Goal: Information Seeking & Learning: Learn about a topic

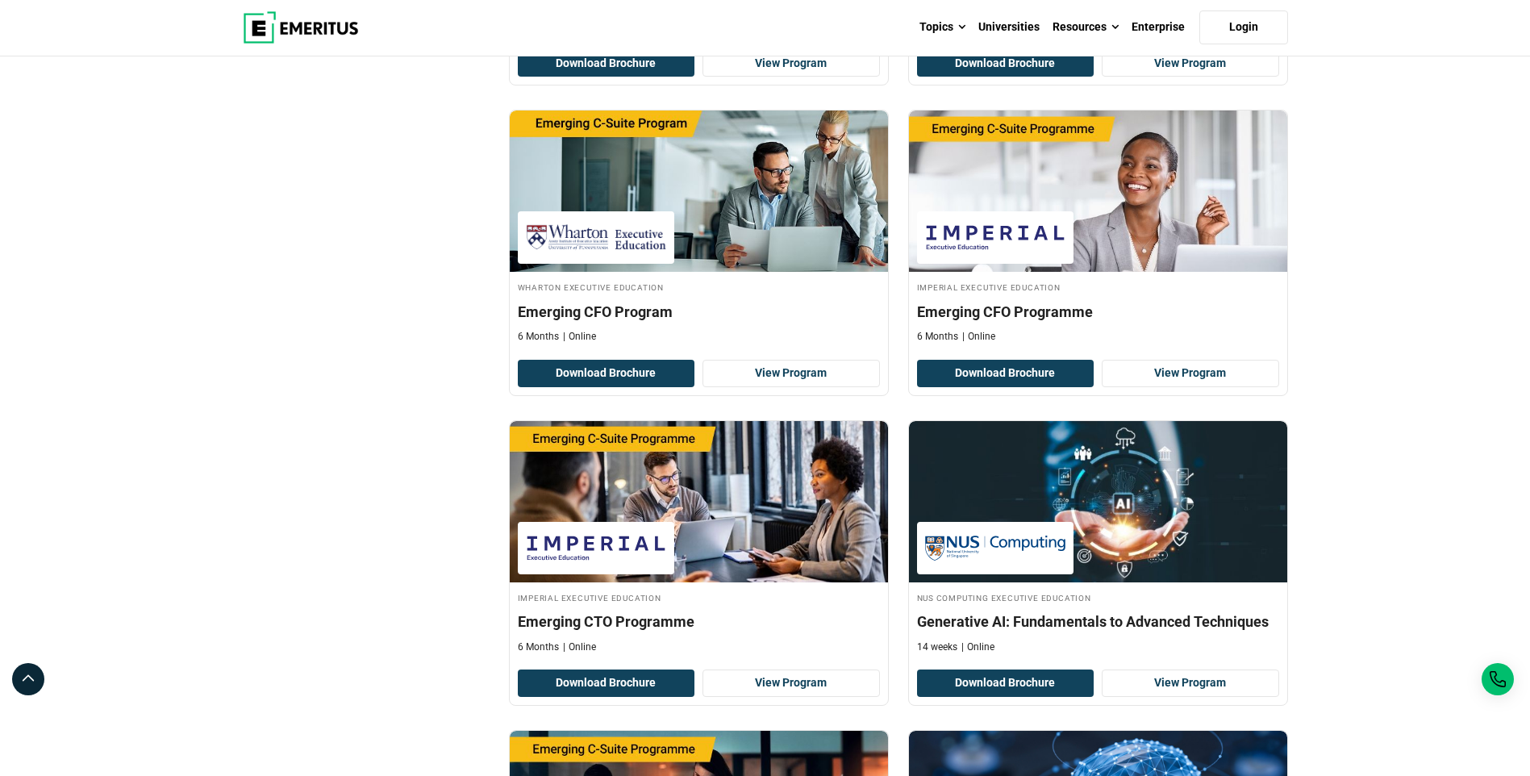
scroll to position [3227, 0]
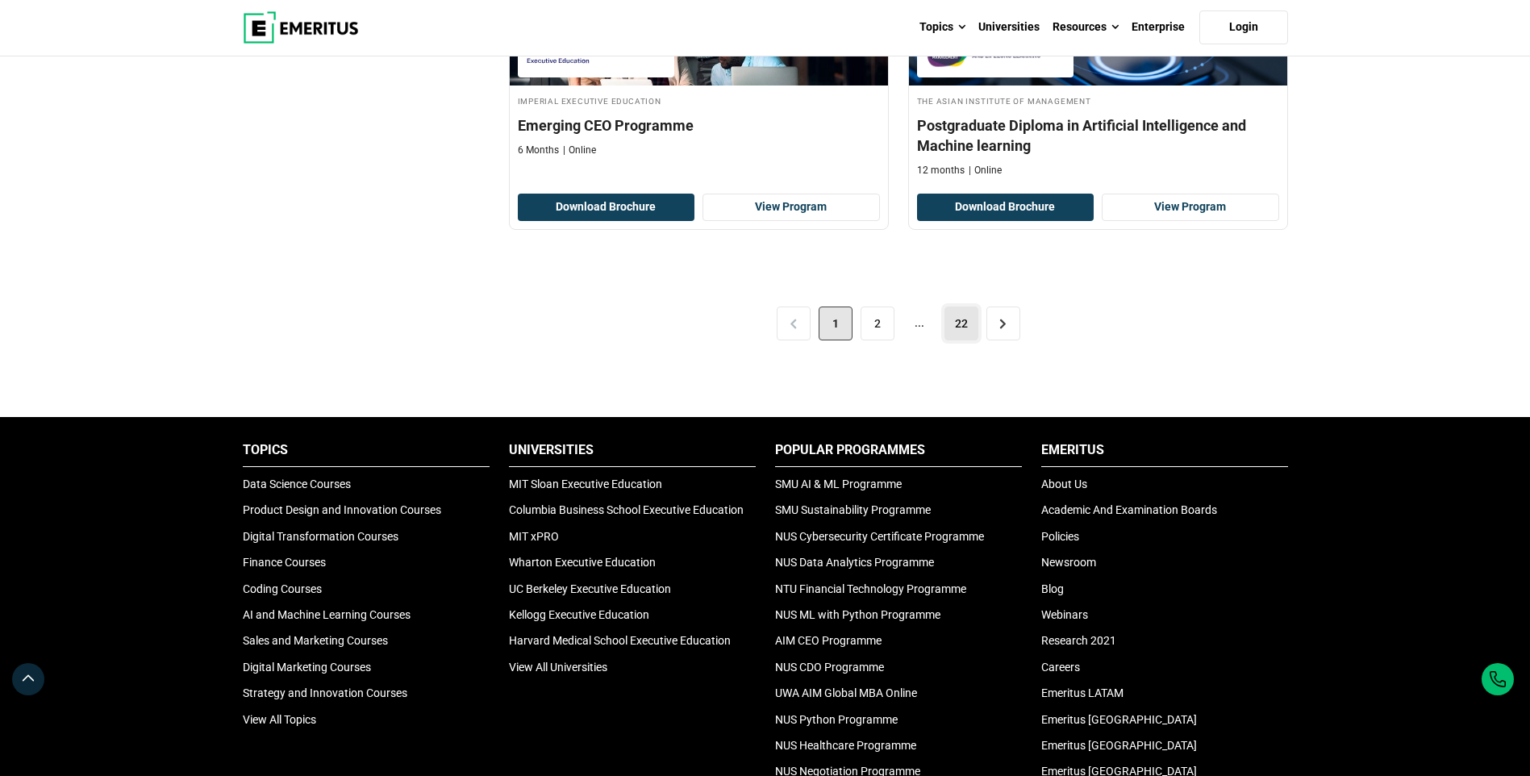
click at [963, 333] on link "22" at bounding box center [962, 324] width 34 height 34
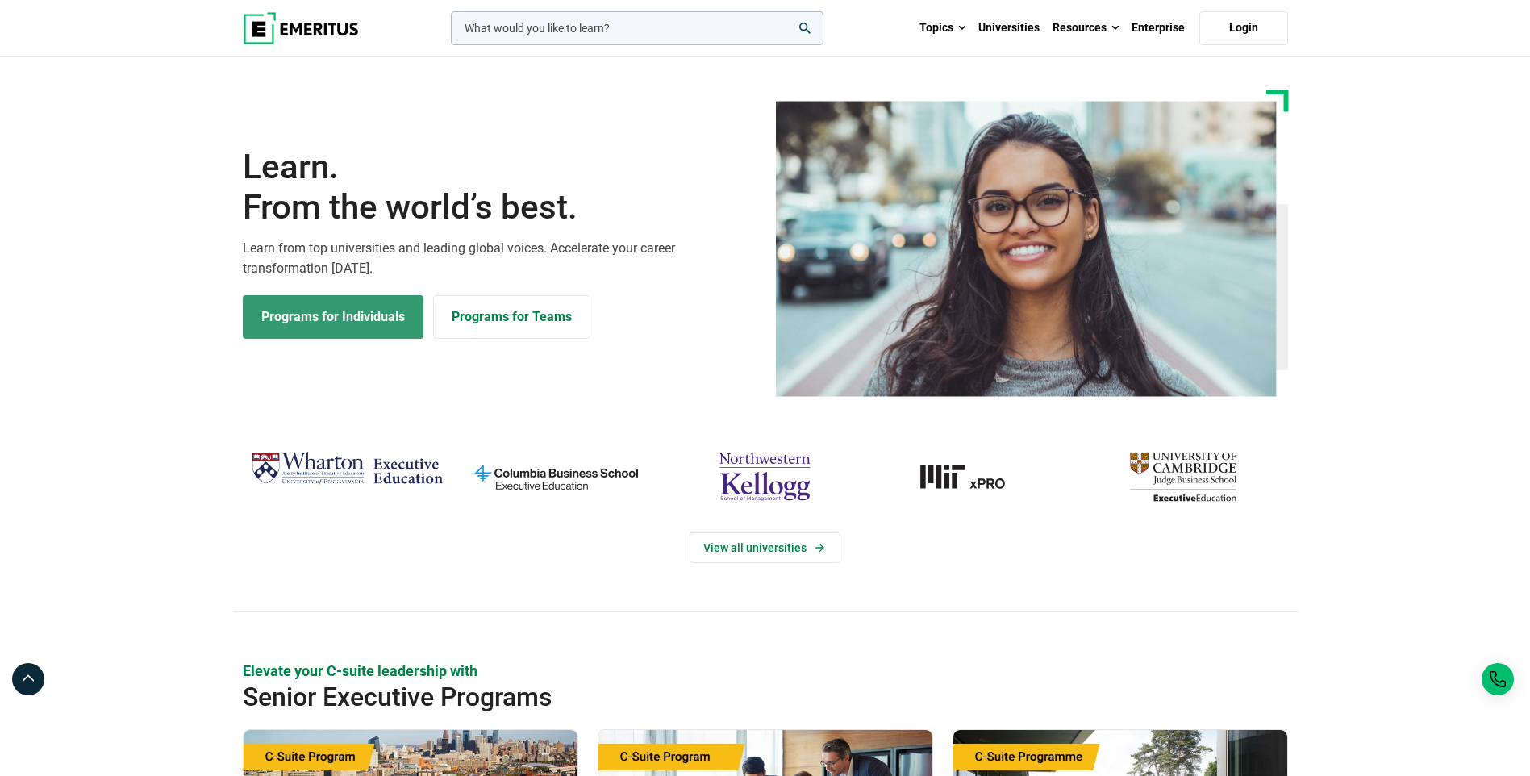
click at [398, 300] on link "Programs for Individuals" at bounding box center [333, 317] width 181 height 44
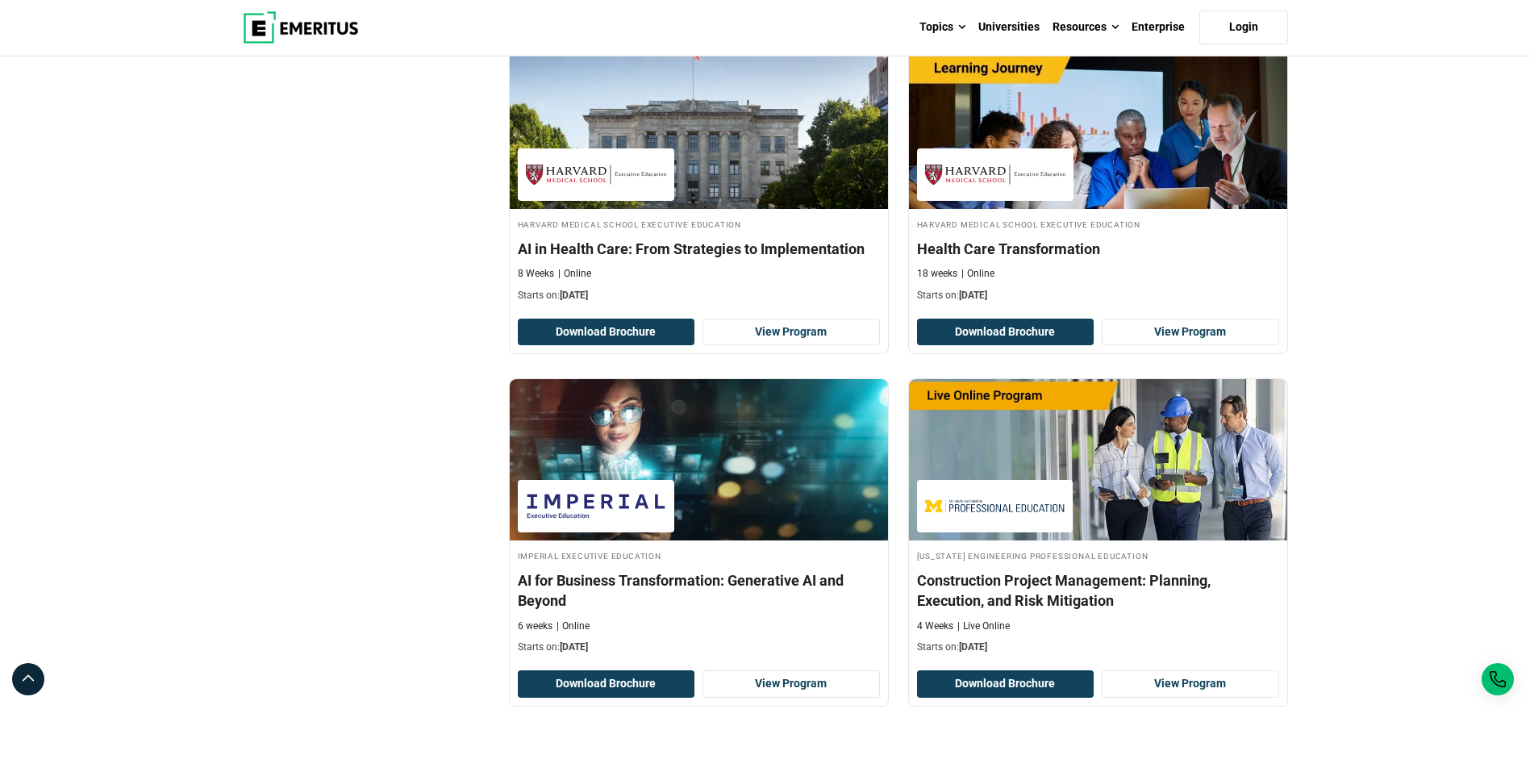
scroll to position [3388, 0]
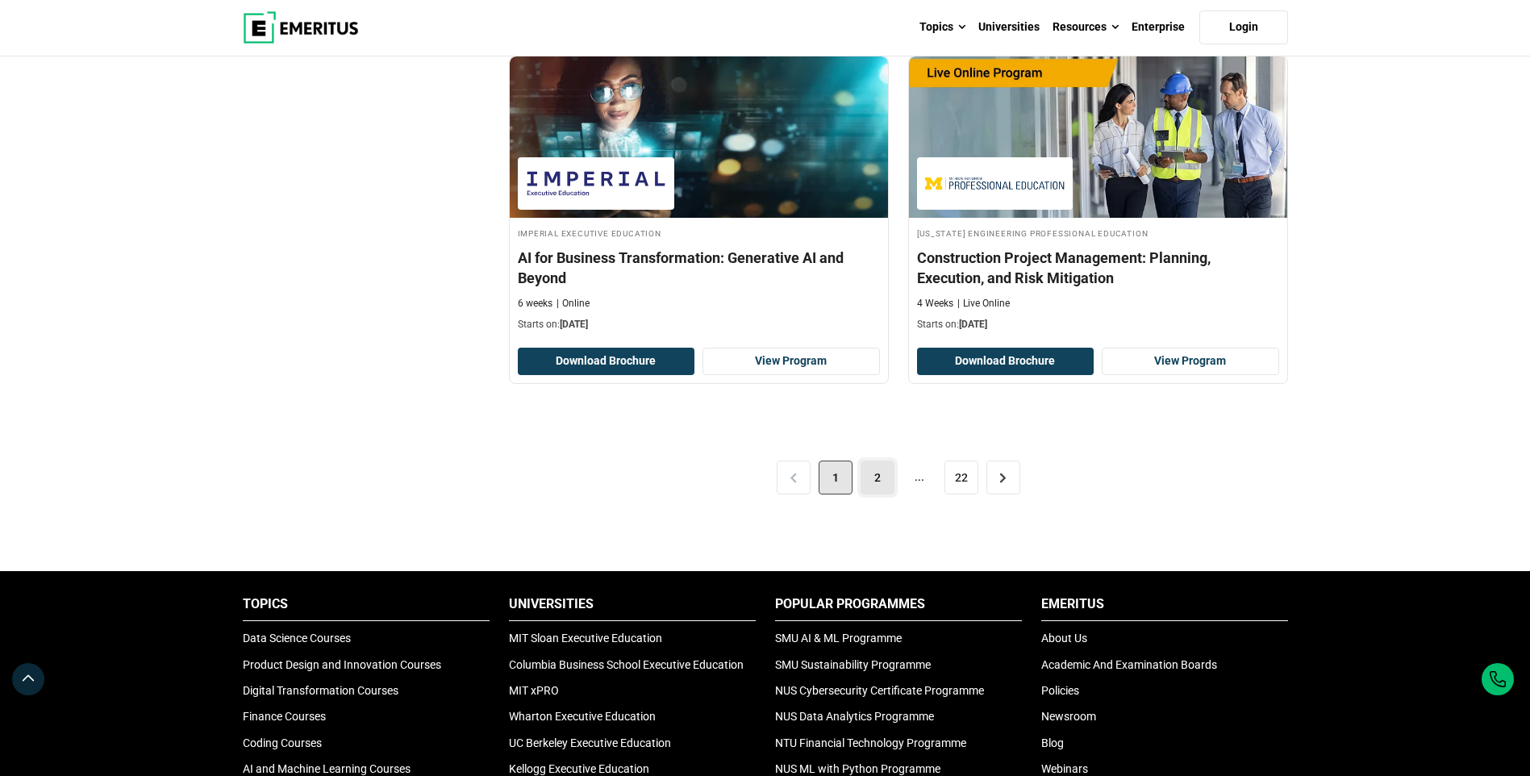
click at [869, 467] on link "2" at bounding box center [878, 478] width 34 height 34
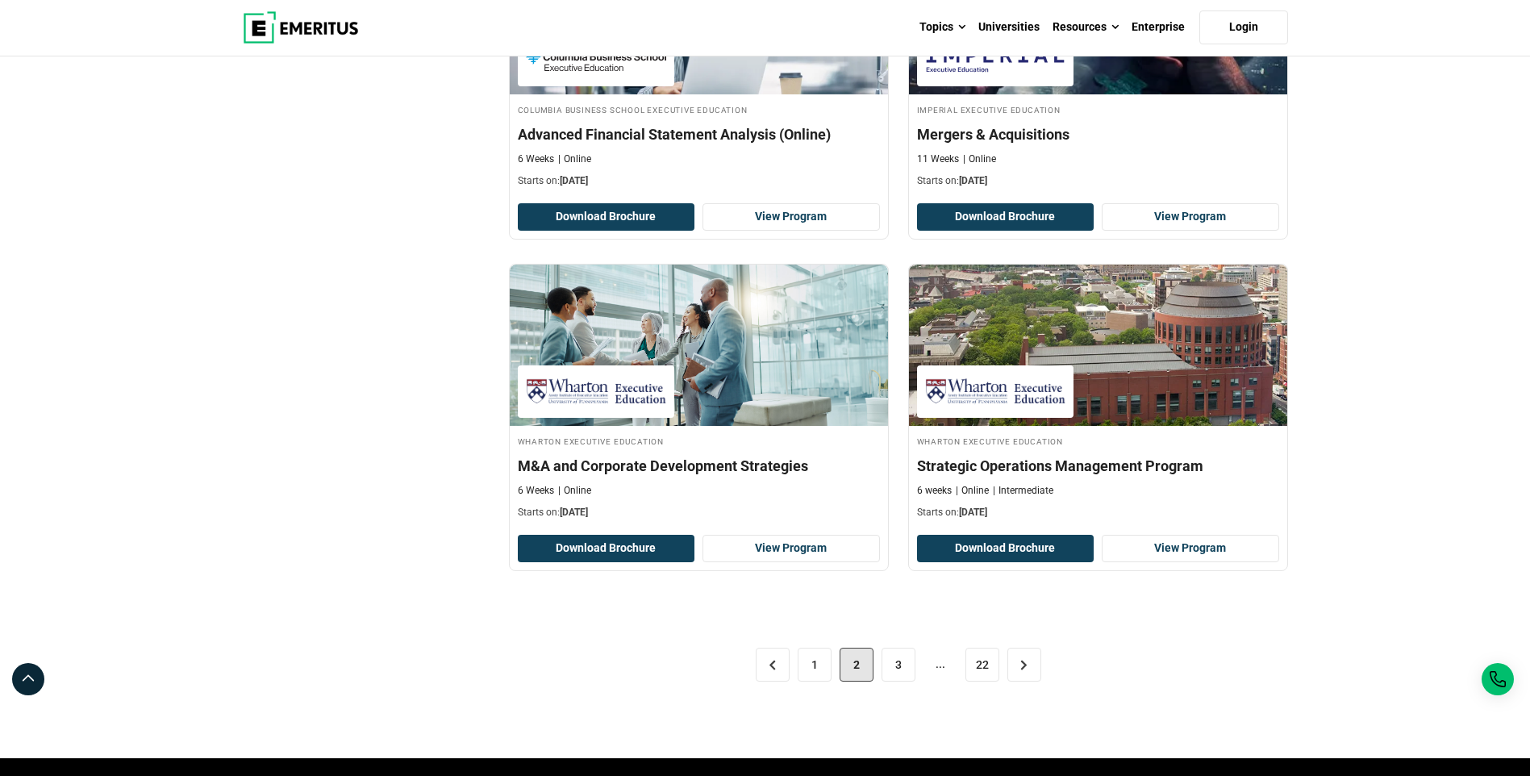
scroll to position [3146, 0]
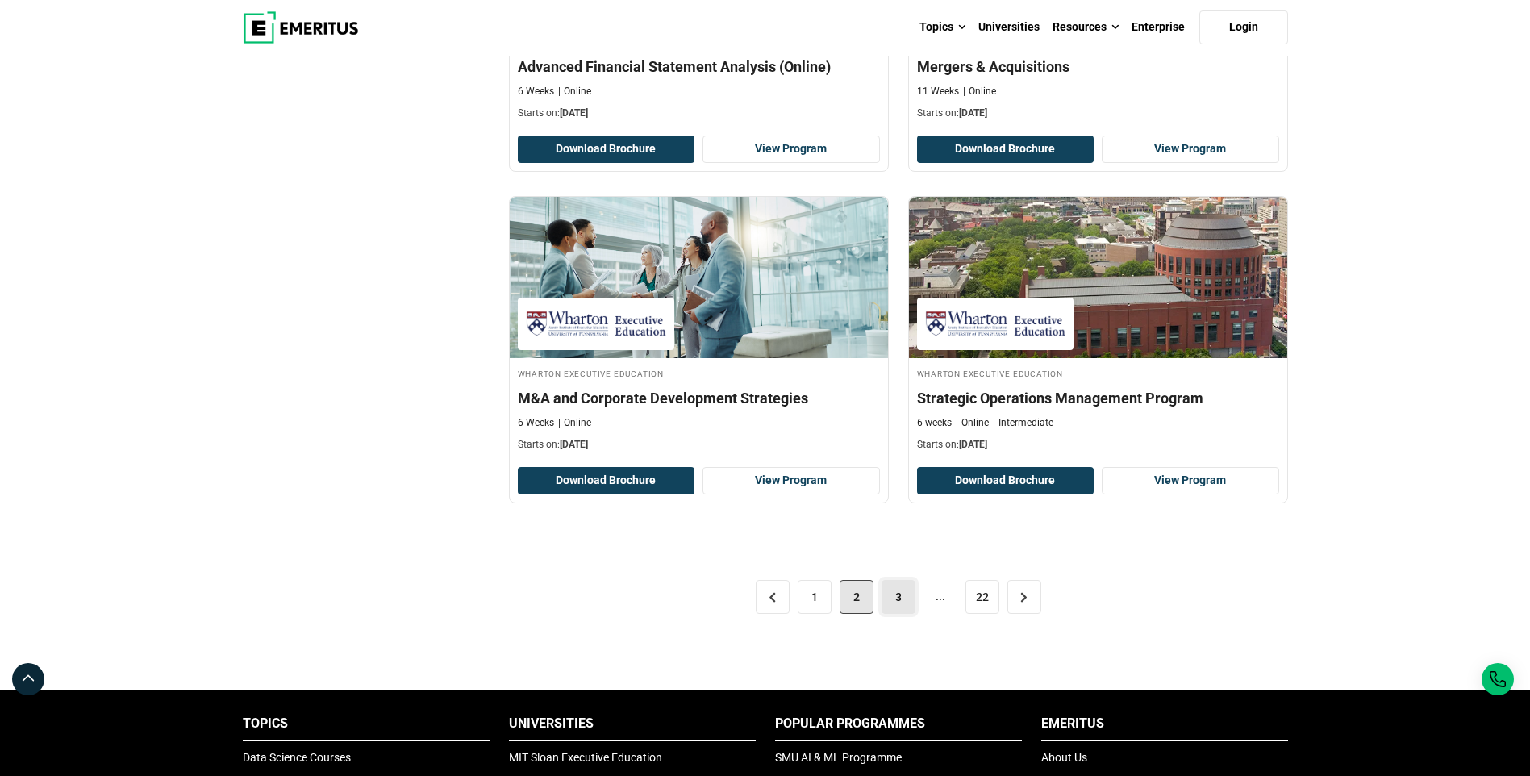
click at [895, 606] on link "3" at bounding box center [899, 597] width 34 height 34
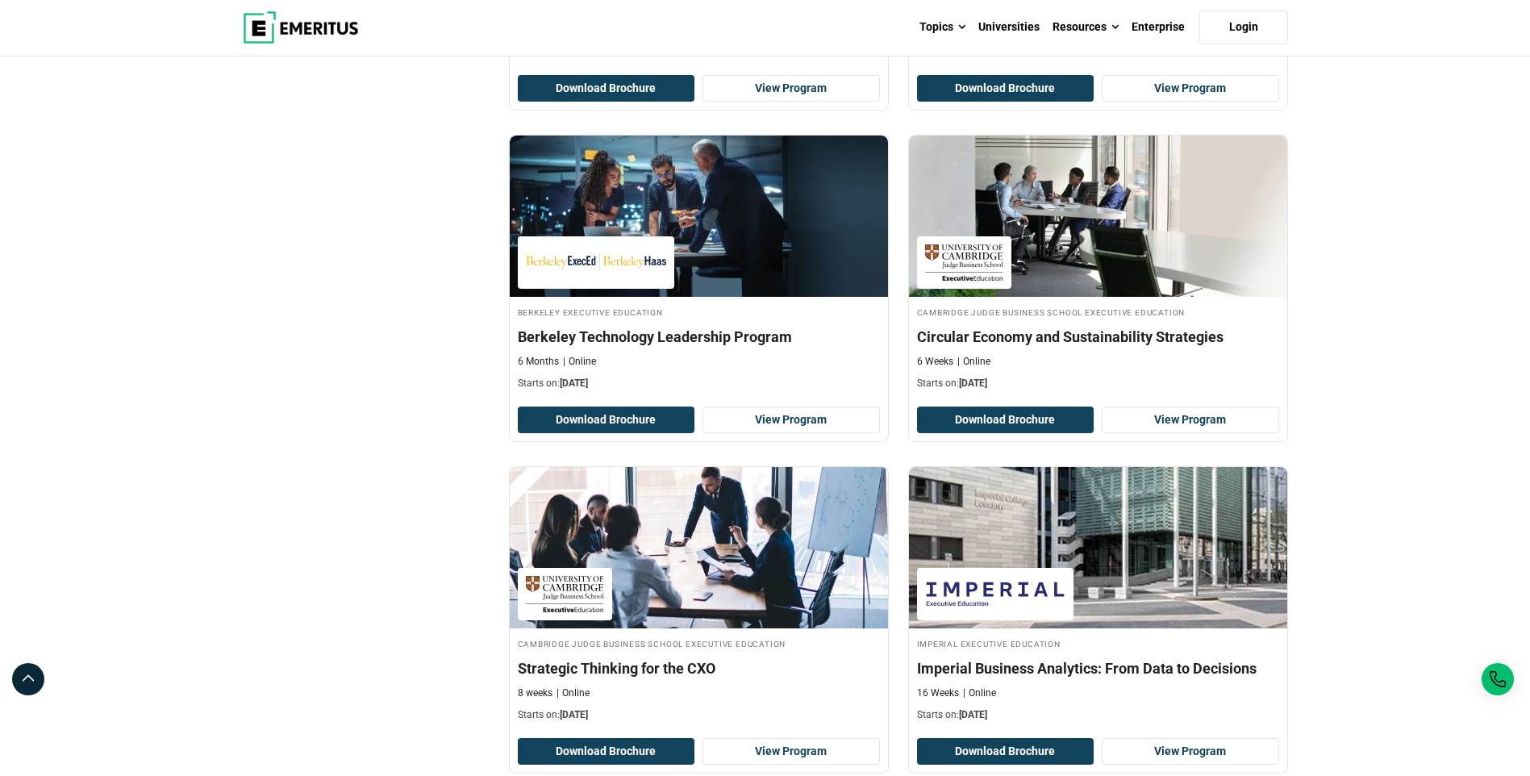
scroll to position [3227, 0]
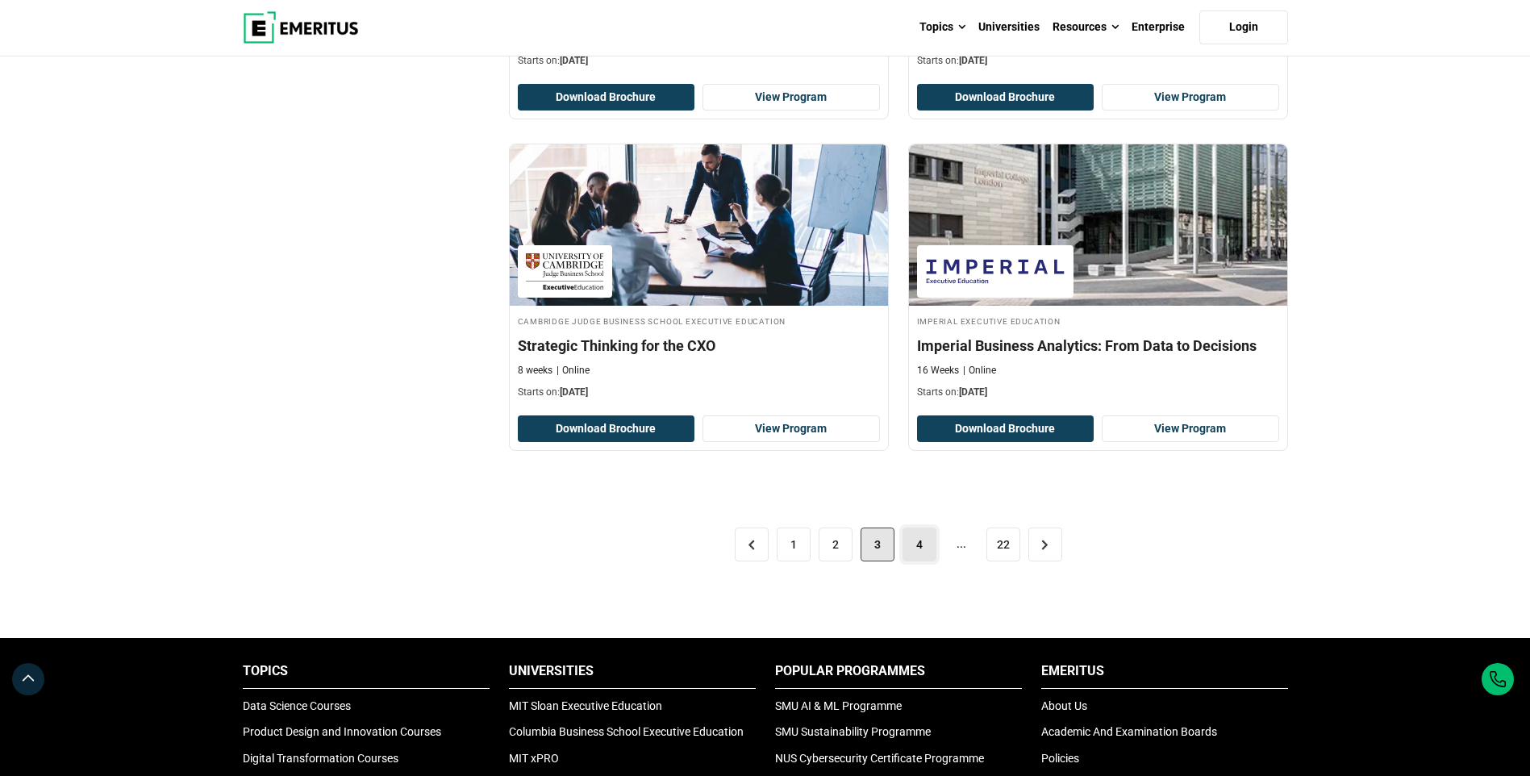
click at [922, 556] on link "4" at bounding box center [920, 545] width 34 height 34
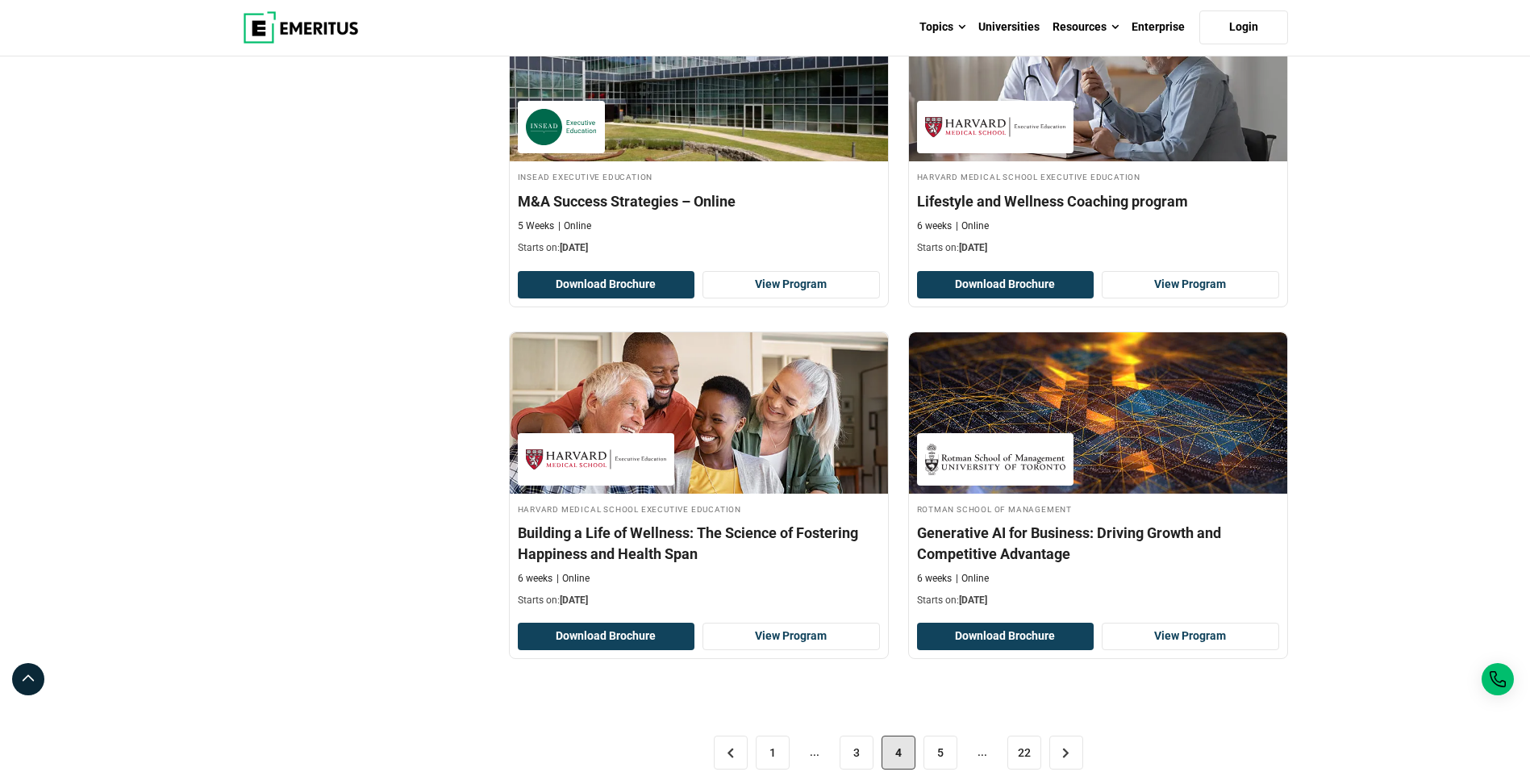
scroll to position [3227, 0]
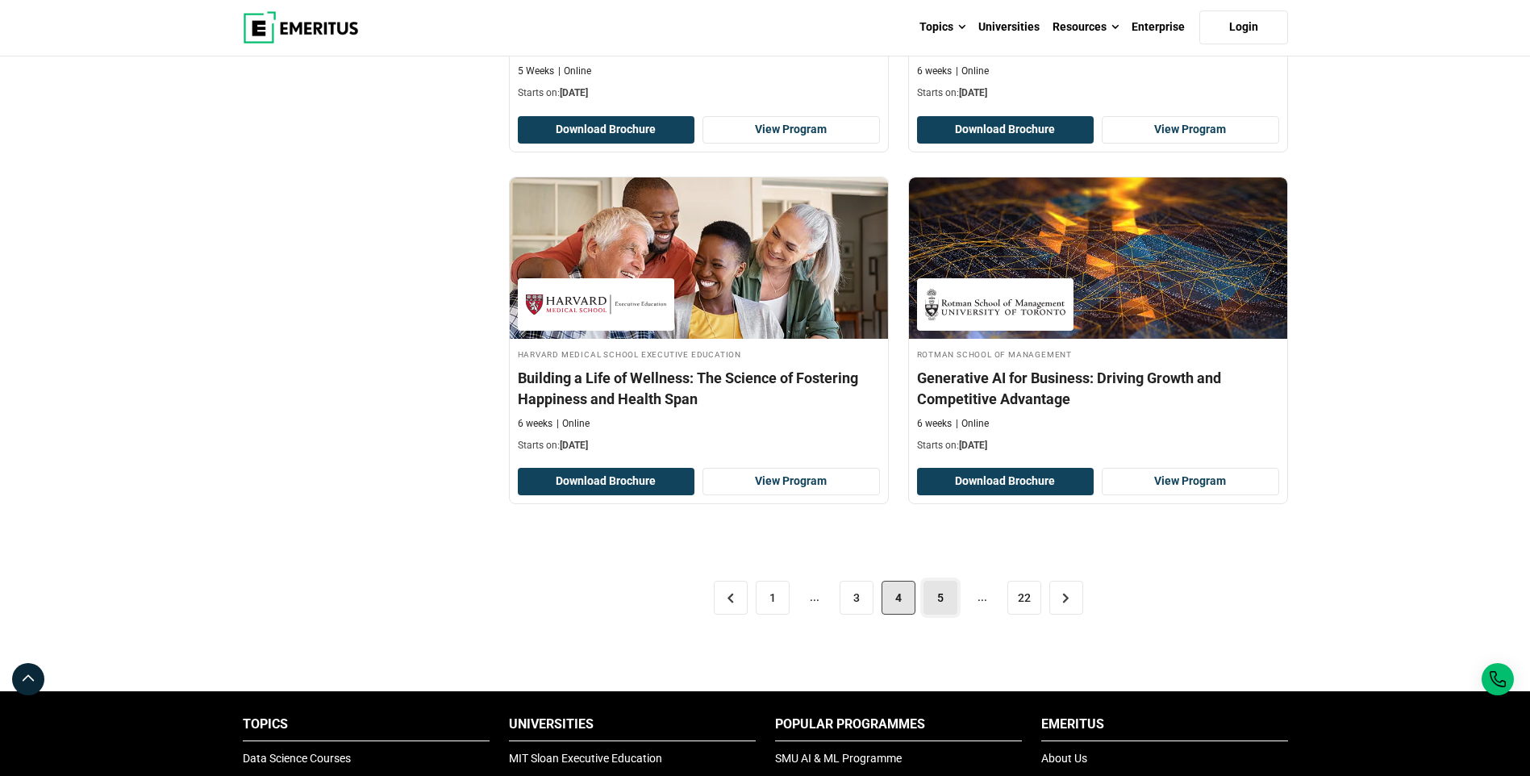
click at [945, 604] on link "5" at bounding box center [941, 598] width 34 height 34
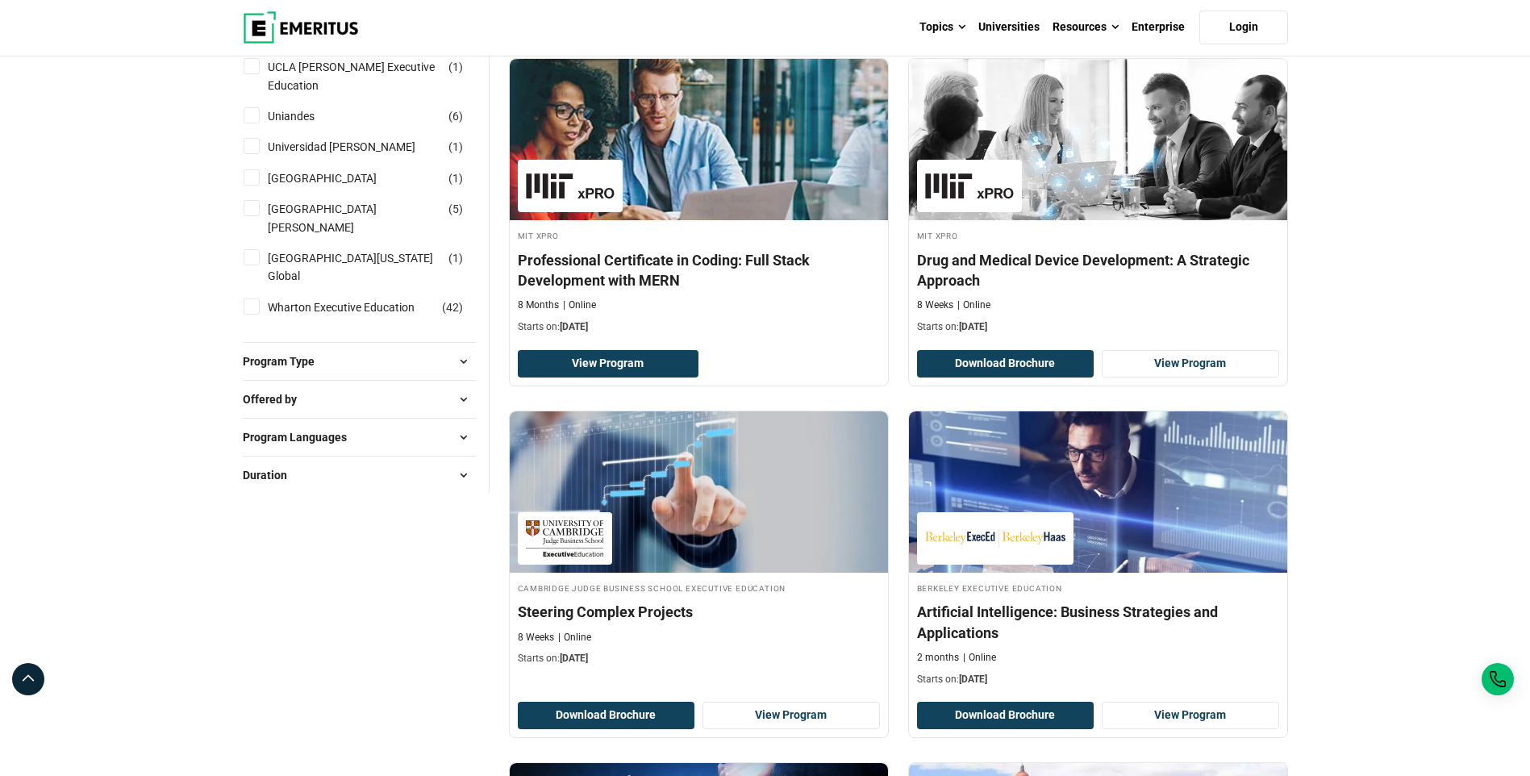
scroll to position [1936, 0]
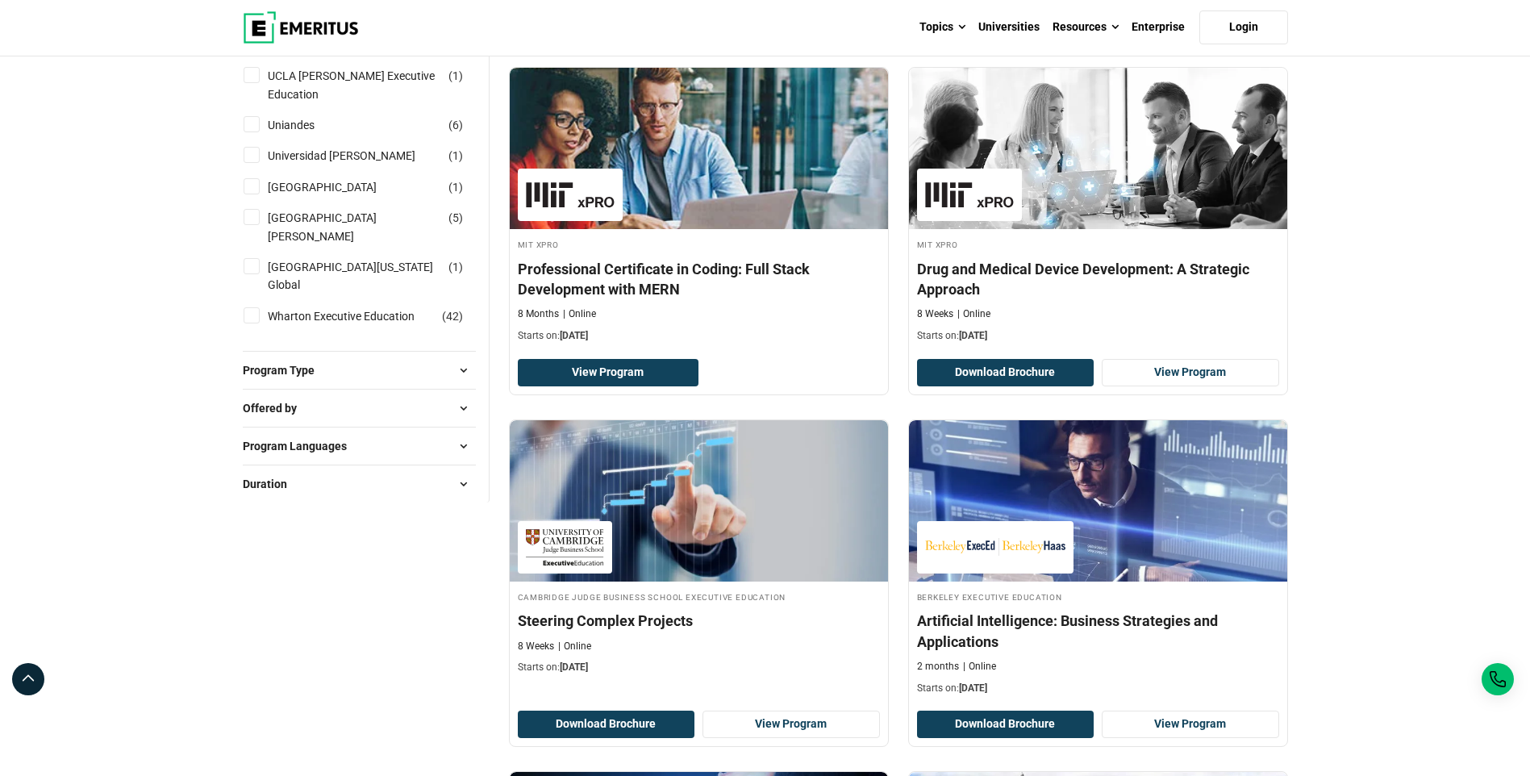
drag, startPoint x: 761, startPoint y: 271, endPoint x: 1429, endPoint y: 538, distance: 718.5
click at [1429, 538] on div "Explore Programs leadership marketing project management data science product m…" at bounding box center [765, 463] width 1530 height 4684
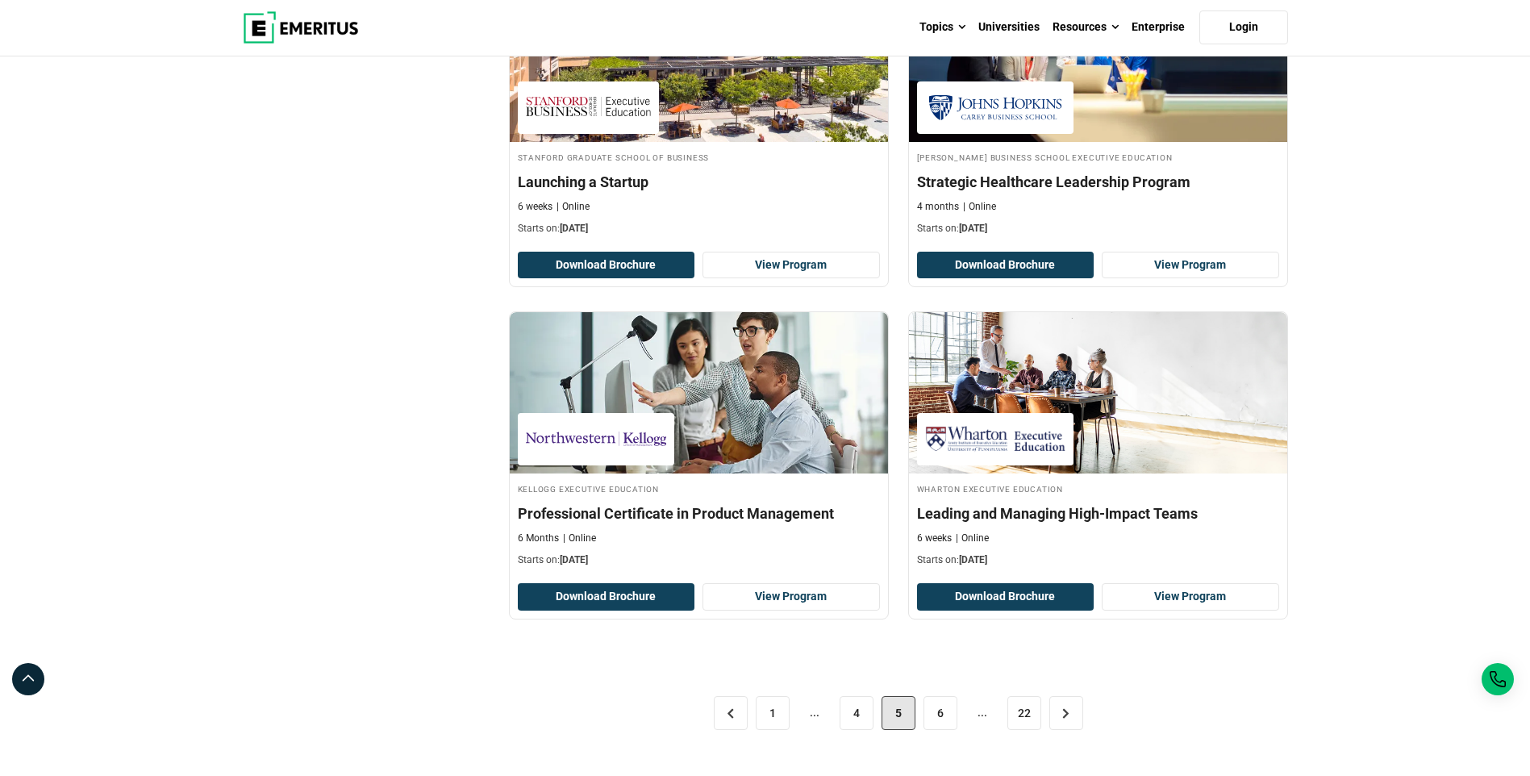
scroll to position [3388, 0]
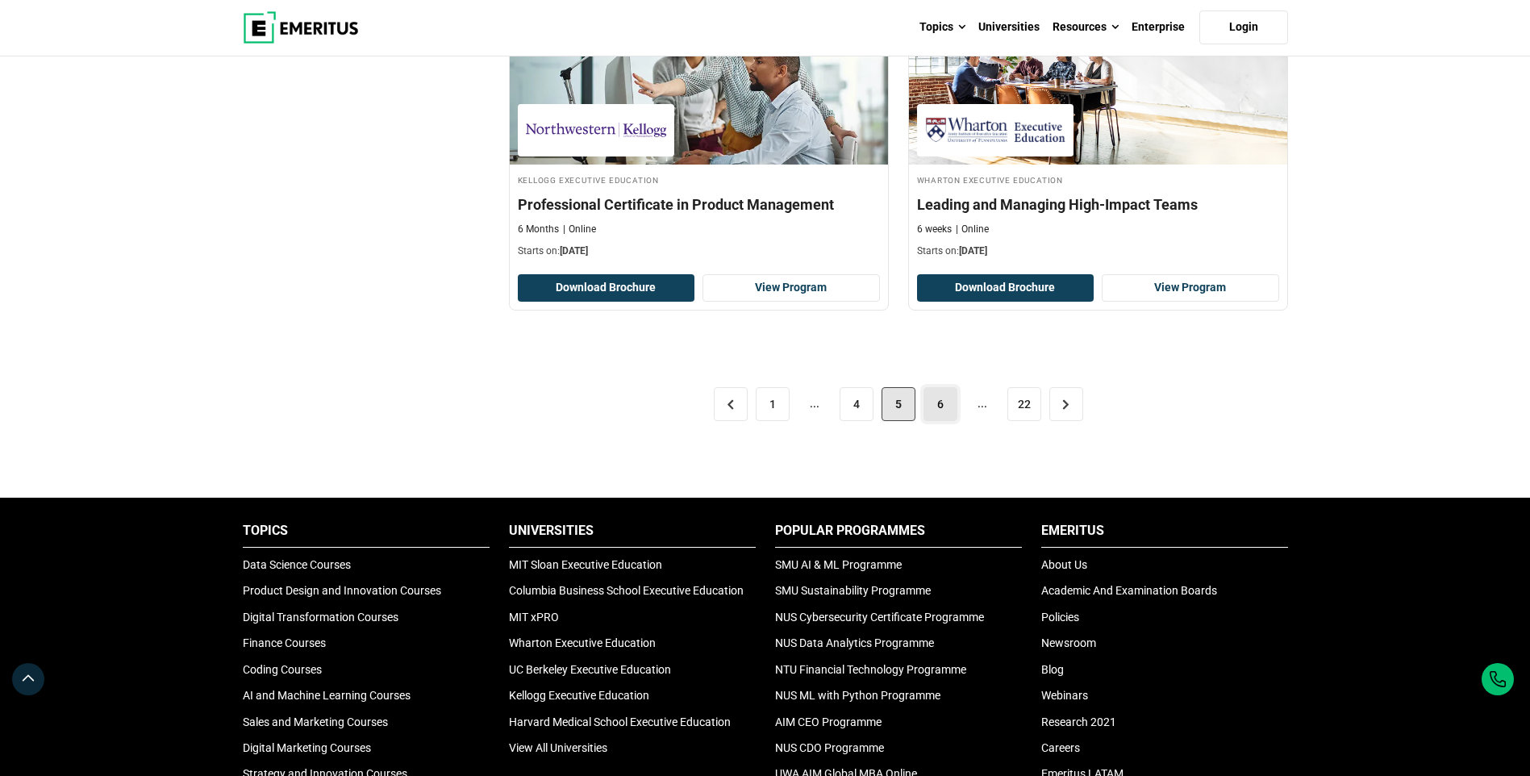
drag, startPoint x: 929, startPoint y: 408, endPoint x: 947, endPoint y: 412, distance: 18.2
click at [929, 407] on link "6" at bounding box center [941, 404] width 34 height 34
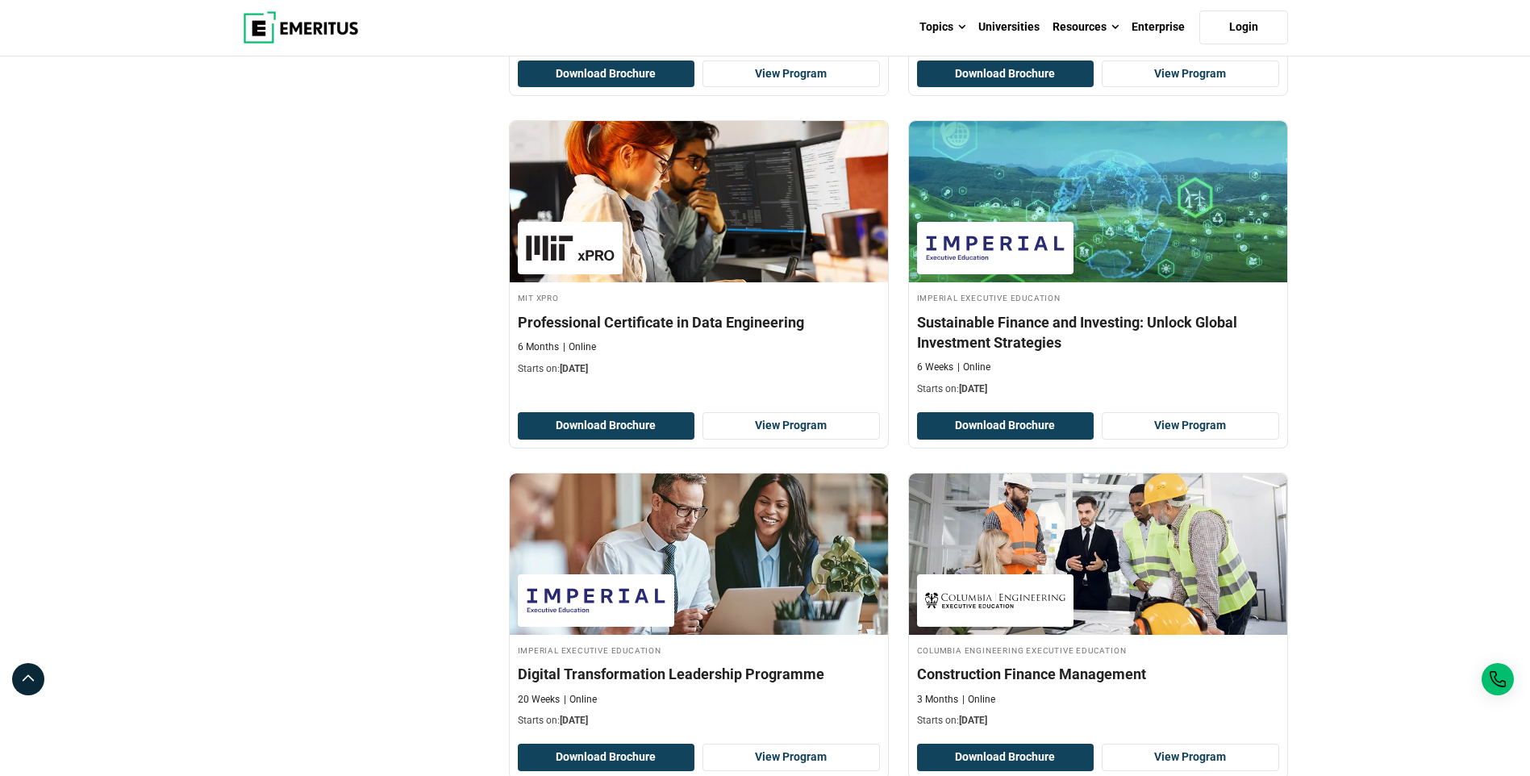
scroll to position [3146, 0]
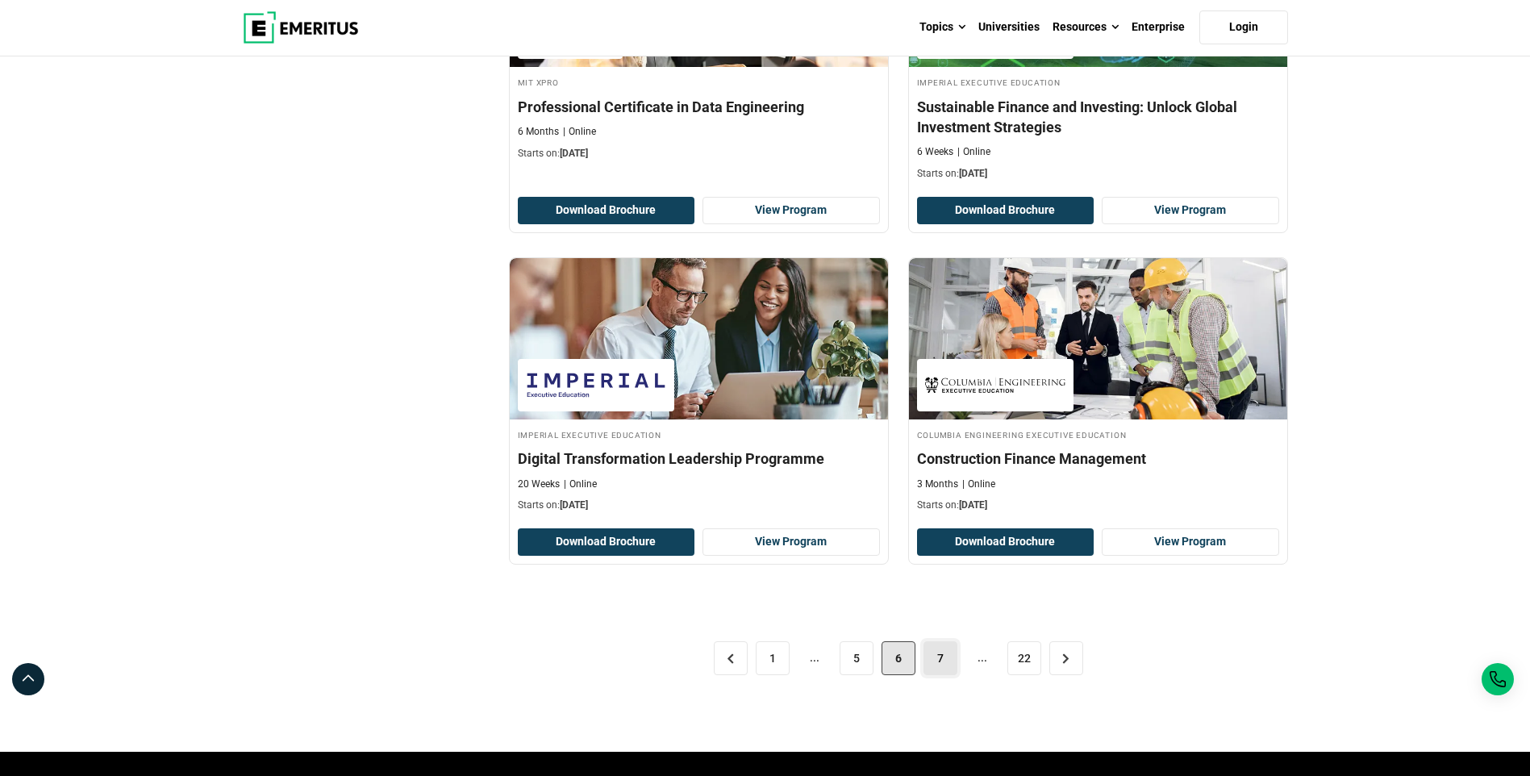
click at [950, 657] on link "7" at bounding box center [941, 658] width 34 height 34
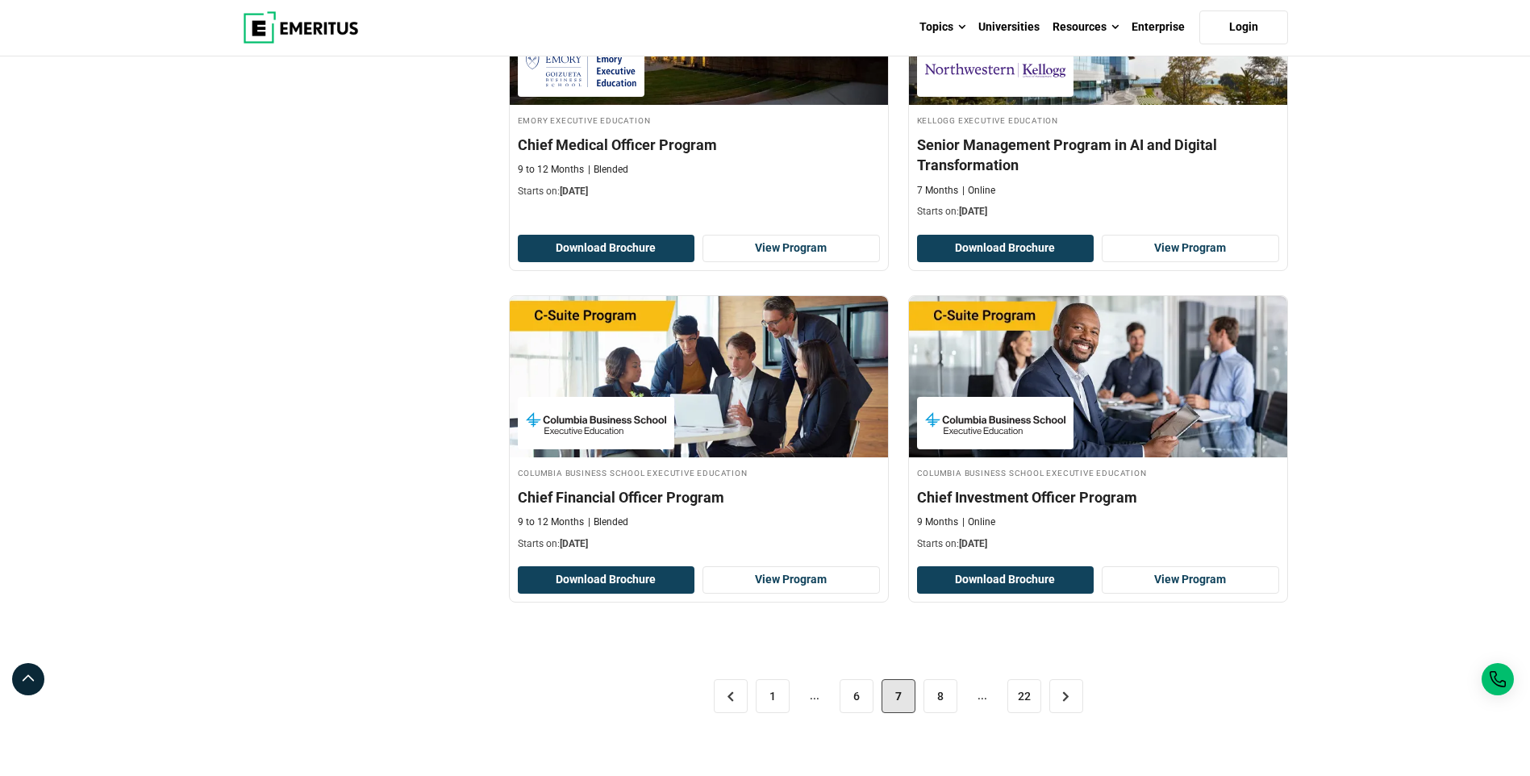
scroll to position [3146, 0]
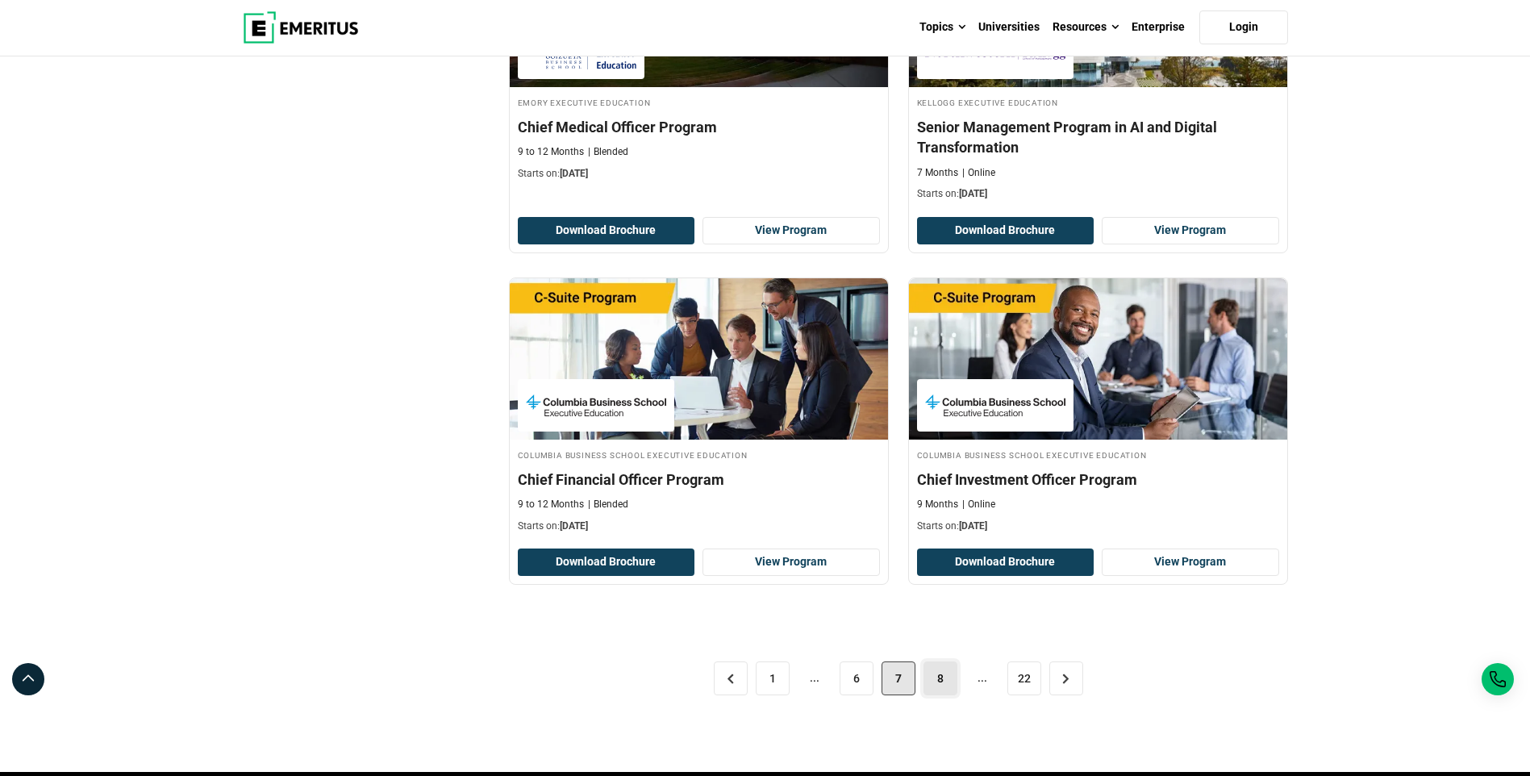
click at [930, 678] on link "8" at bounding box center [941, 678] width 34 height 34
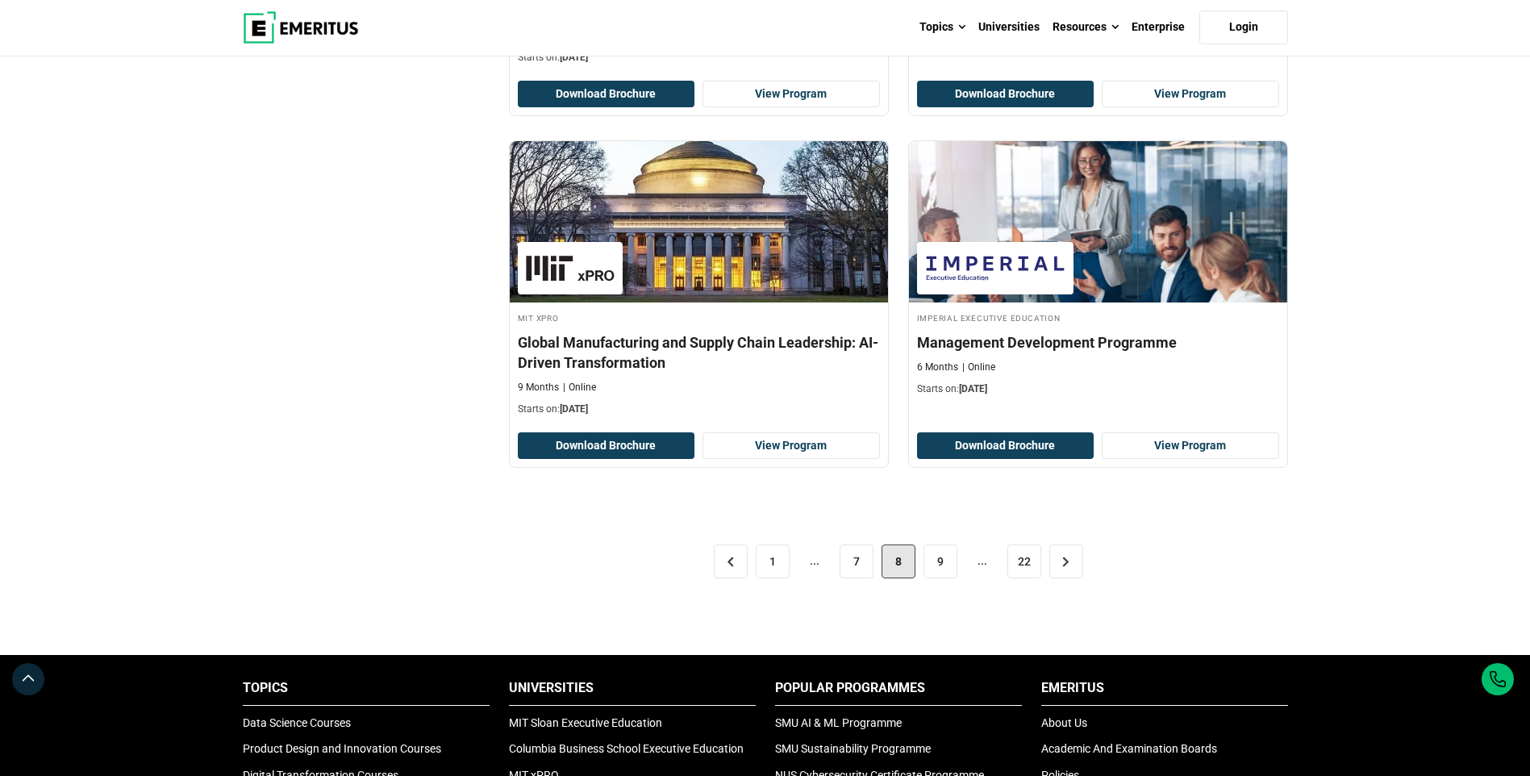
scroll to position [3227, 0]
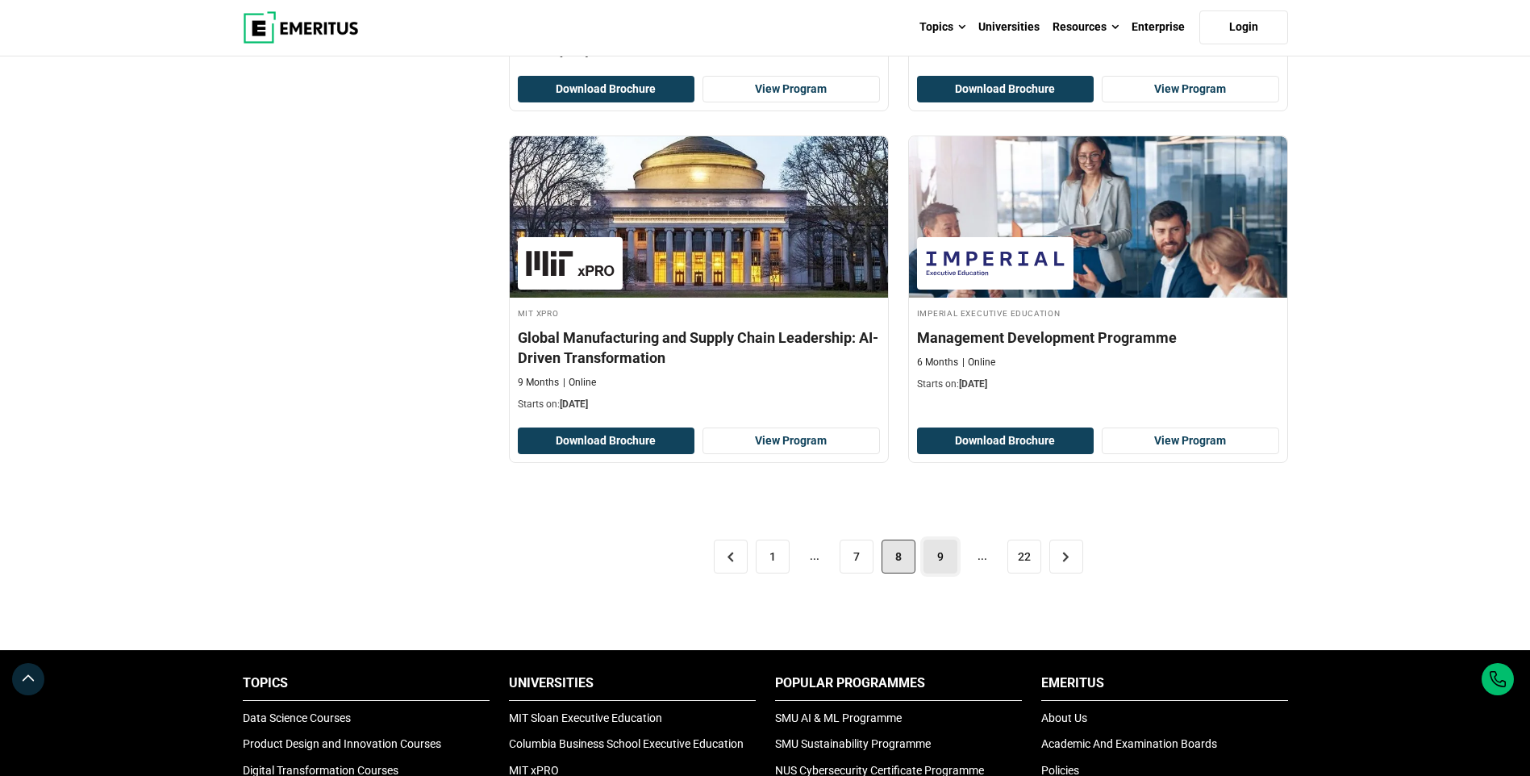
click at [951, 553] on link "9" at bounding box center [941, 557] width 34 height 34
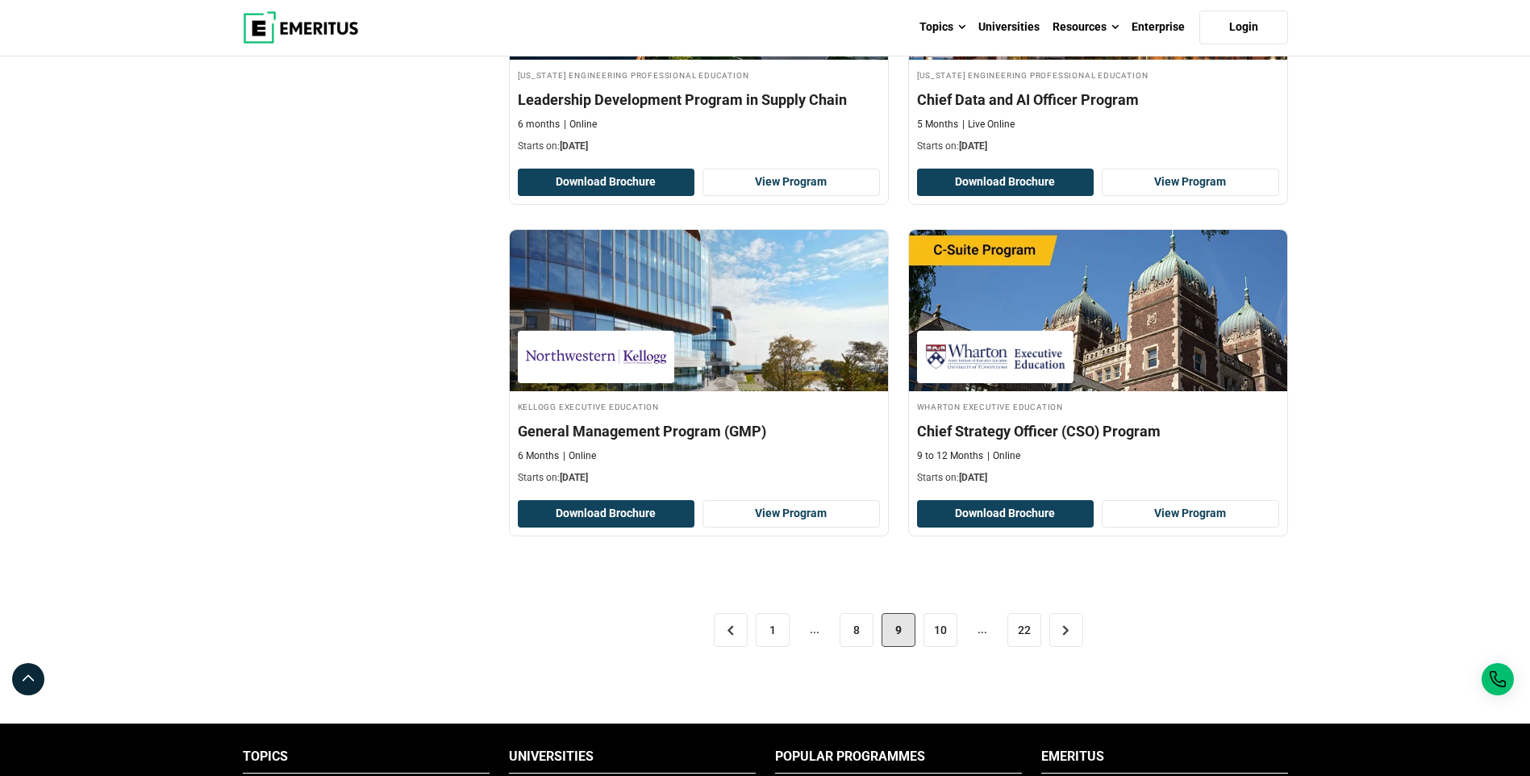
scroll to position [3146, 0]
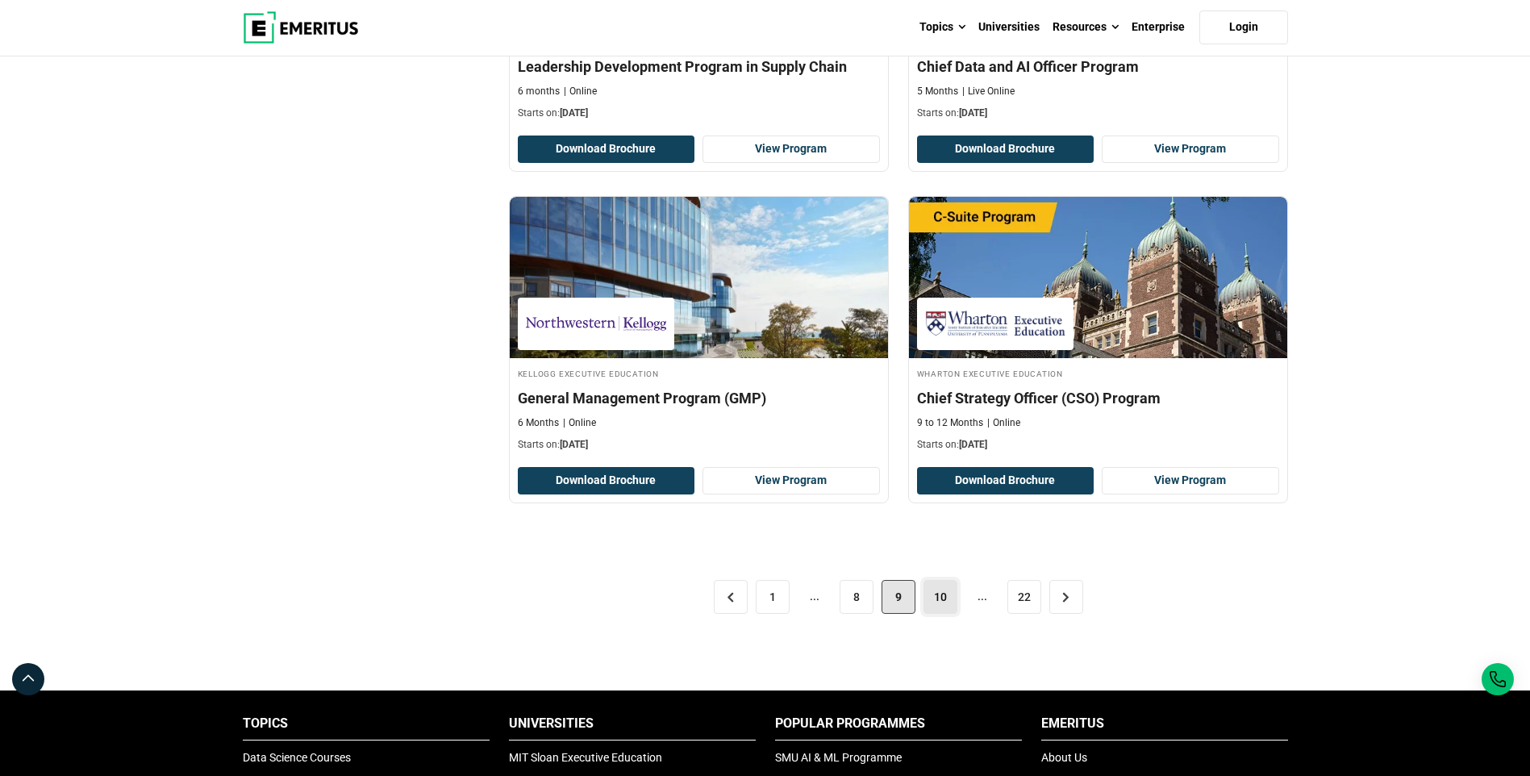
click at [929, 580] on link "10" at bounding box center [941, 597] width 34 height 34
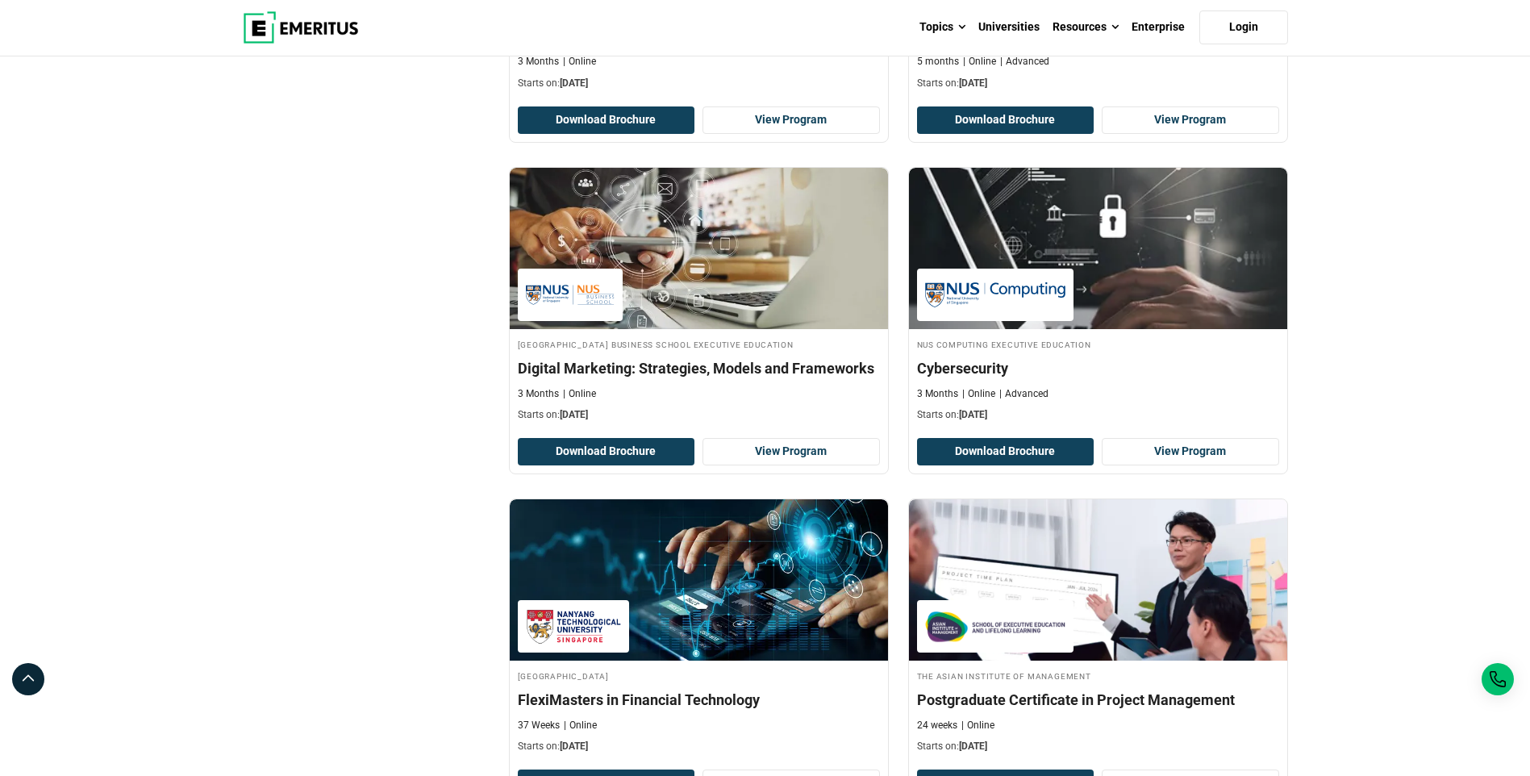
scroll to position [3065, 0]
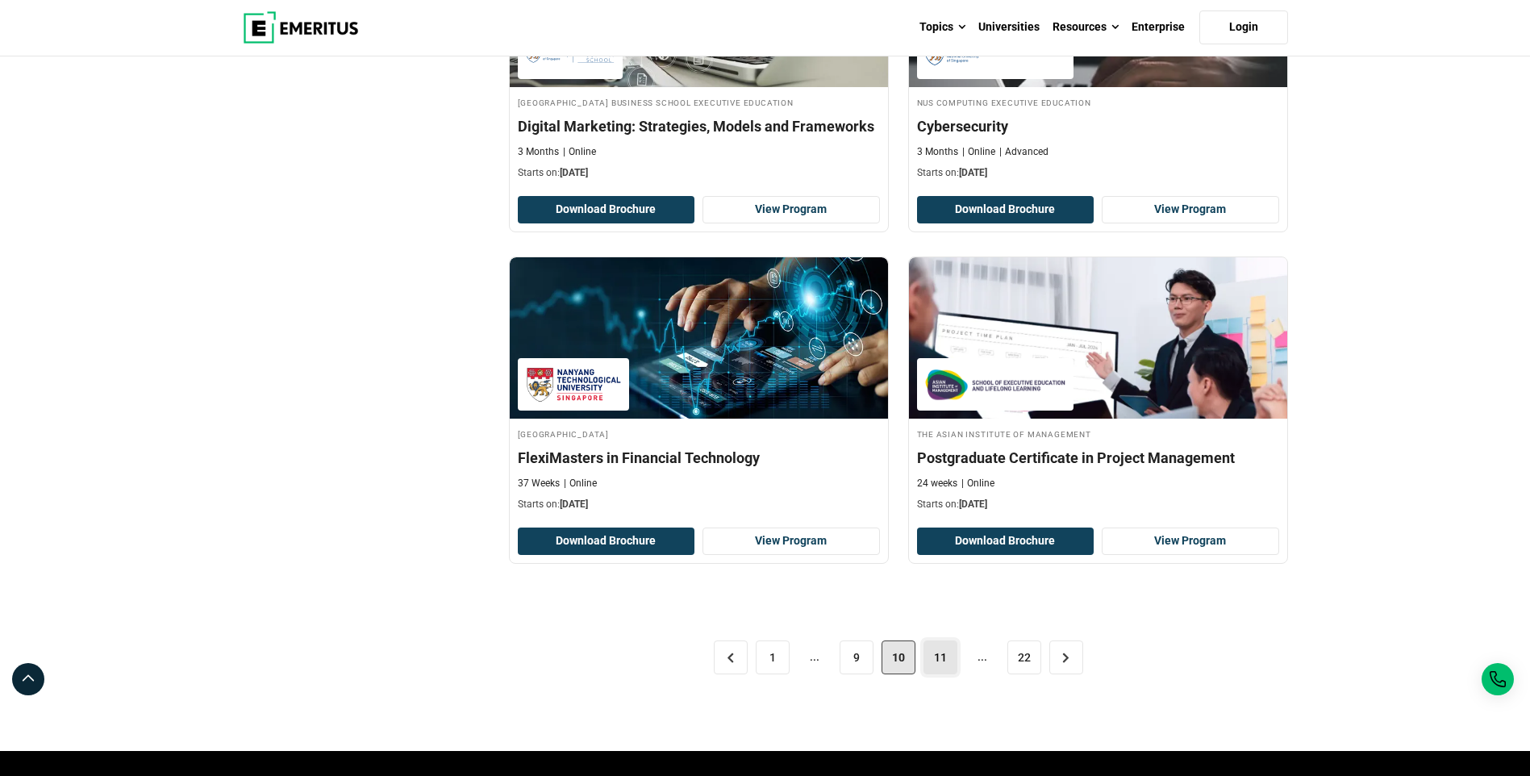
click at [945, 656] on link "11" at bounding box center [941, 657] width 34 height 34
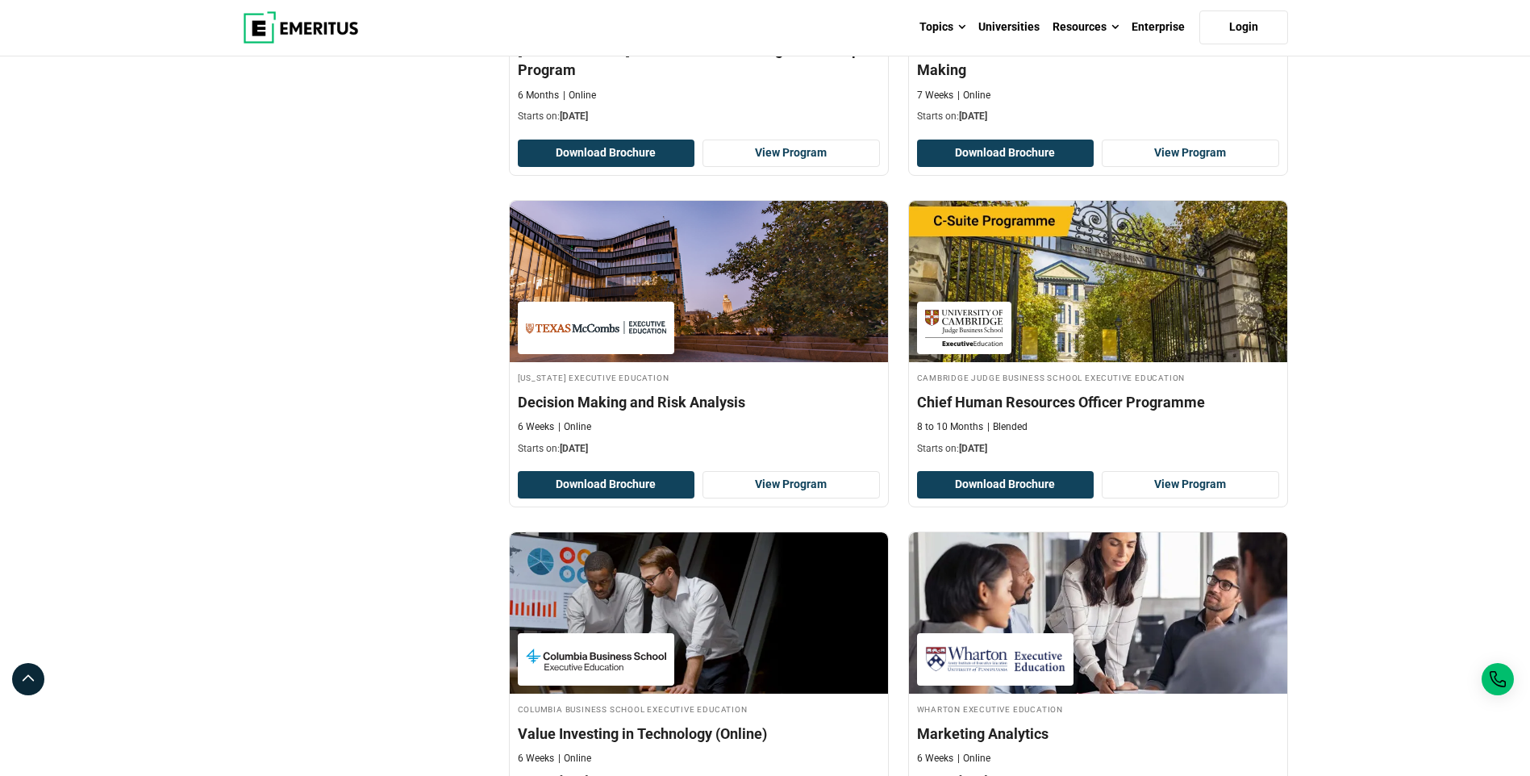
scroll to position [3146, 0]
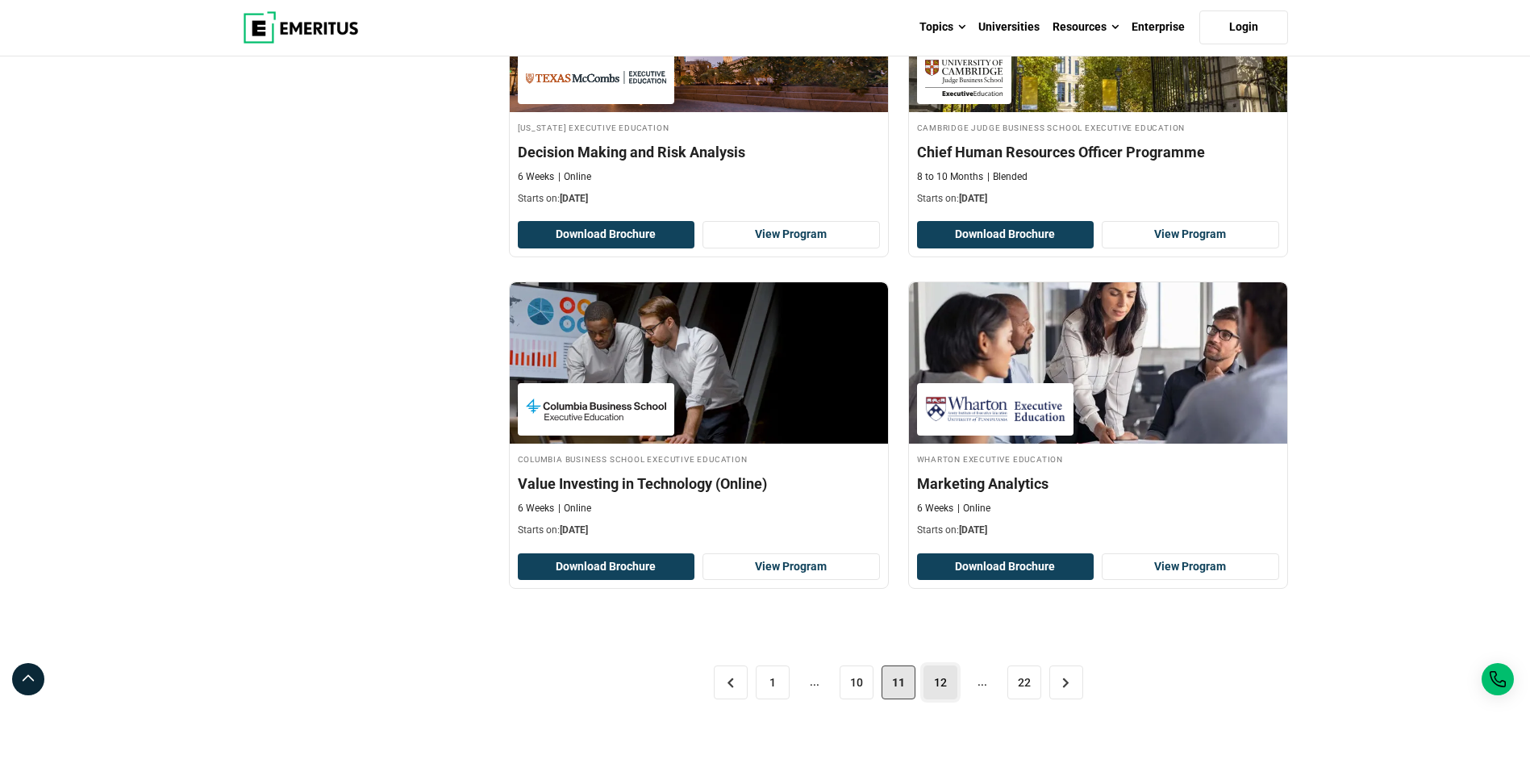
click at [937, 680] on link "12" at bounding box center [941, 682] width 34 height 34
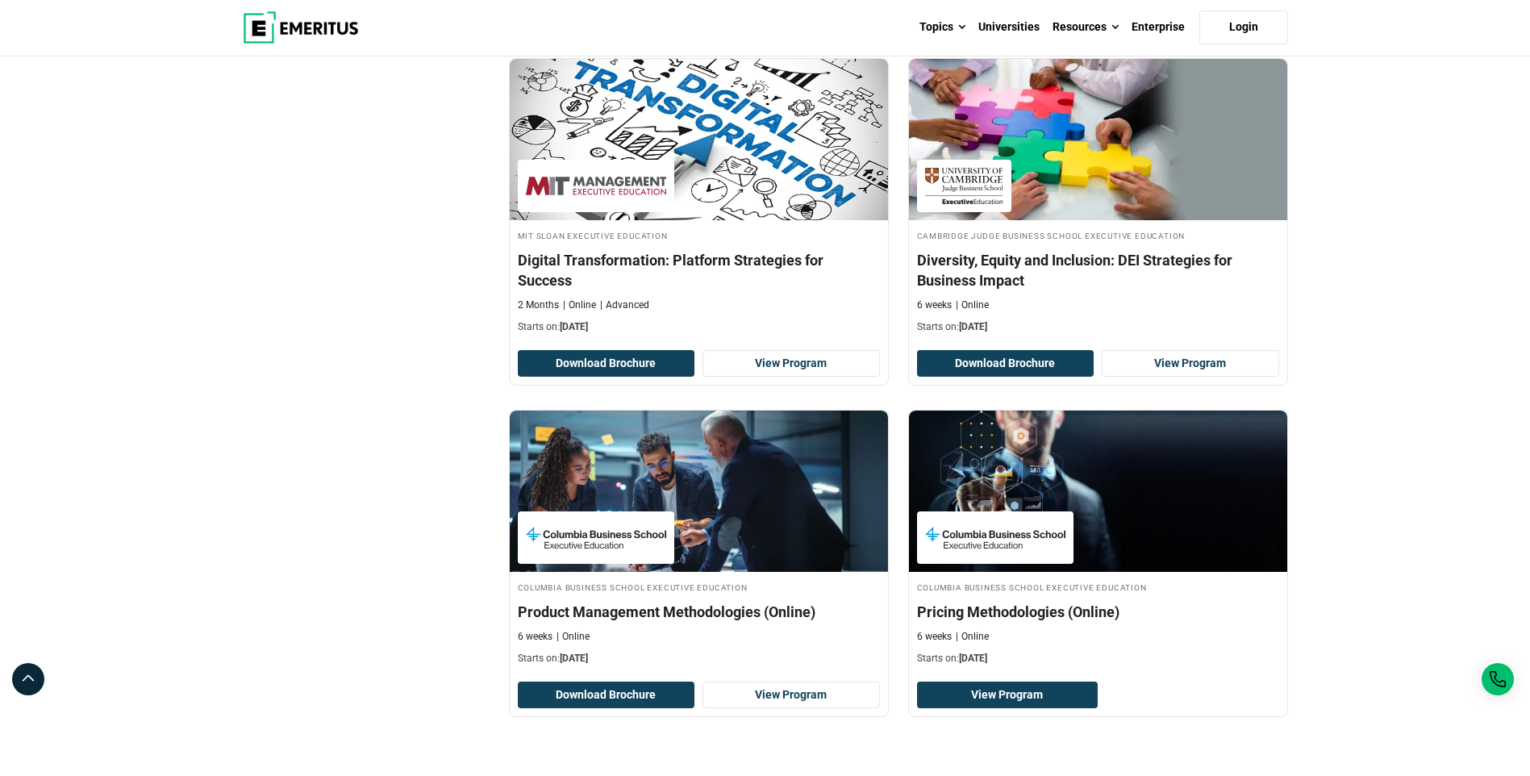
scroll to position [3146, 0]
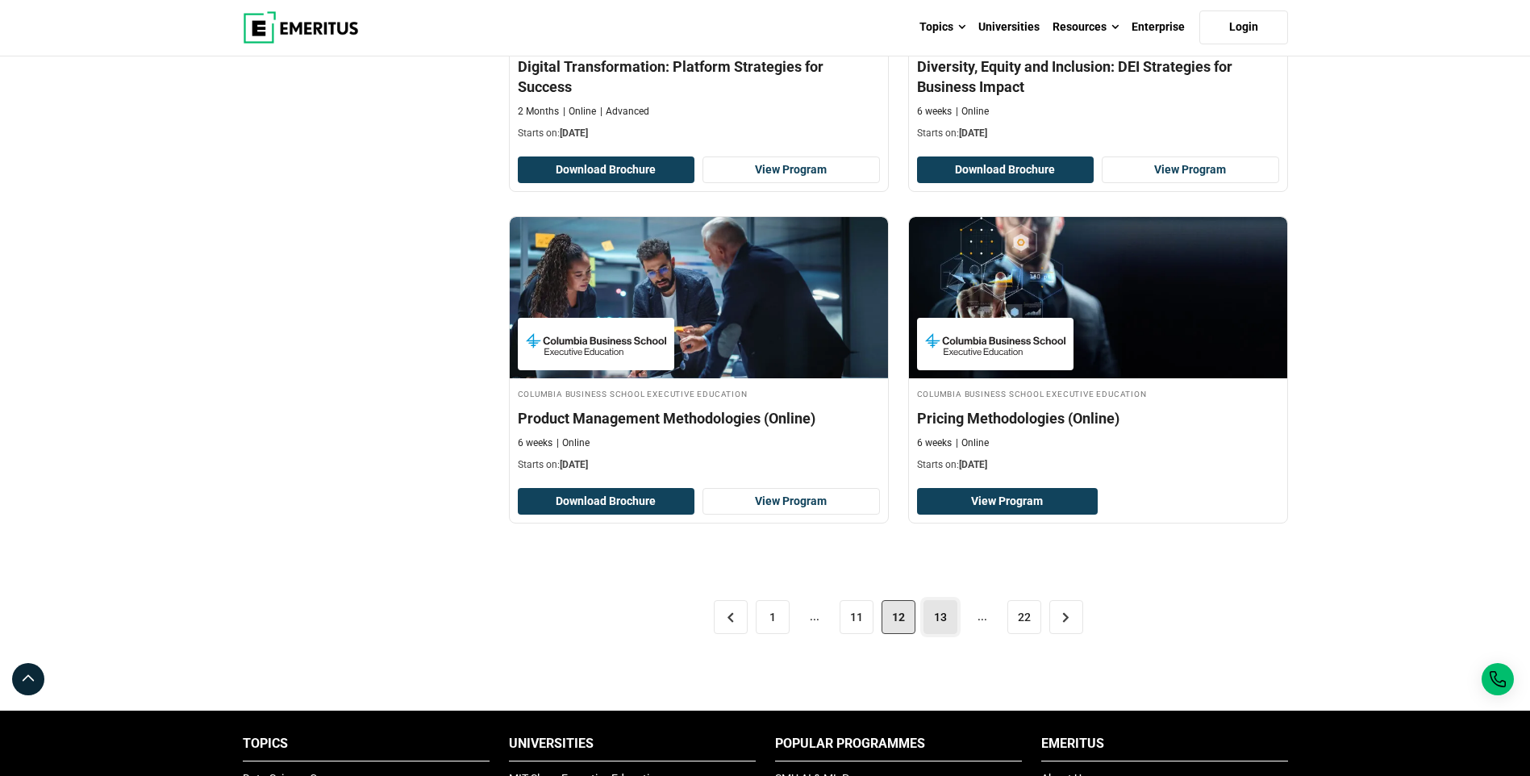
click at [935, 620] on link "13" at bounding box center [941, 617] width 34 height 34
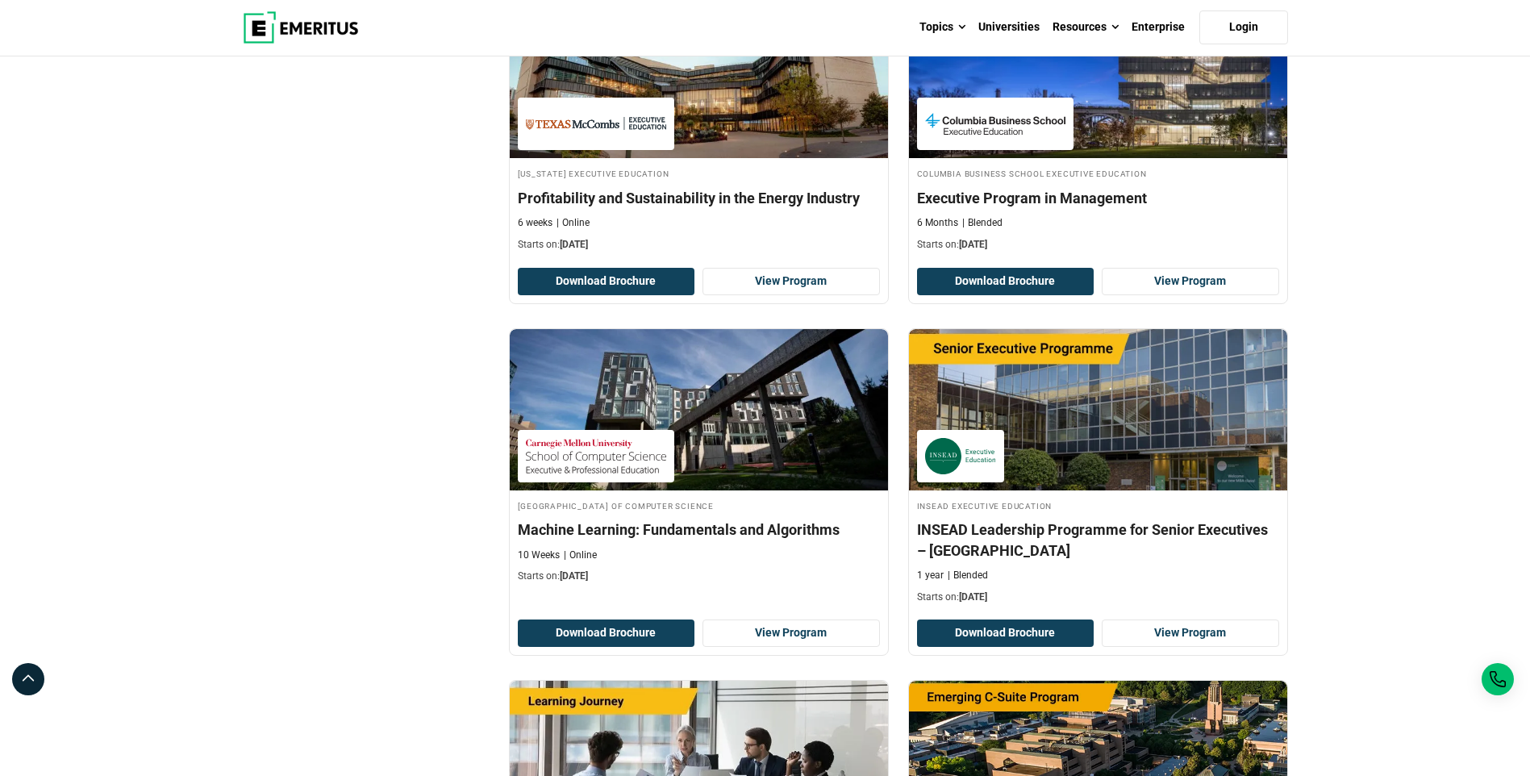
scroll to position [3065, 0]
